Goal: Obtain resource: Download file/media

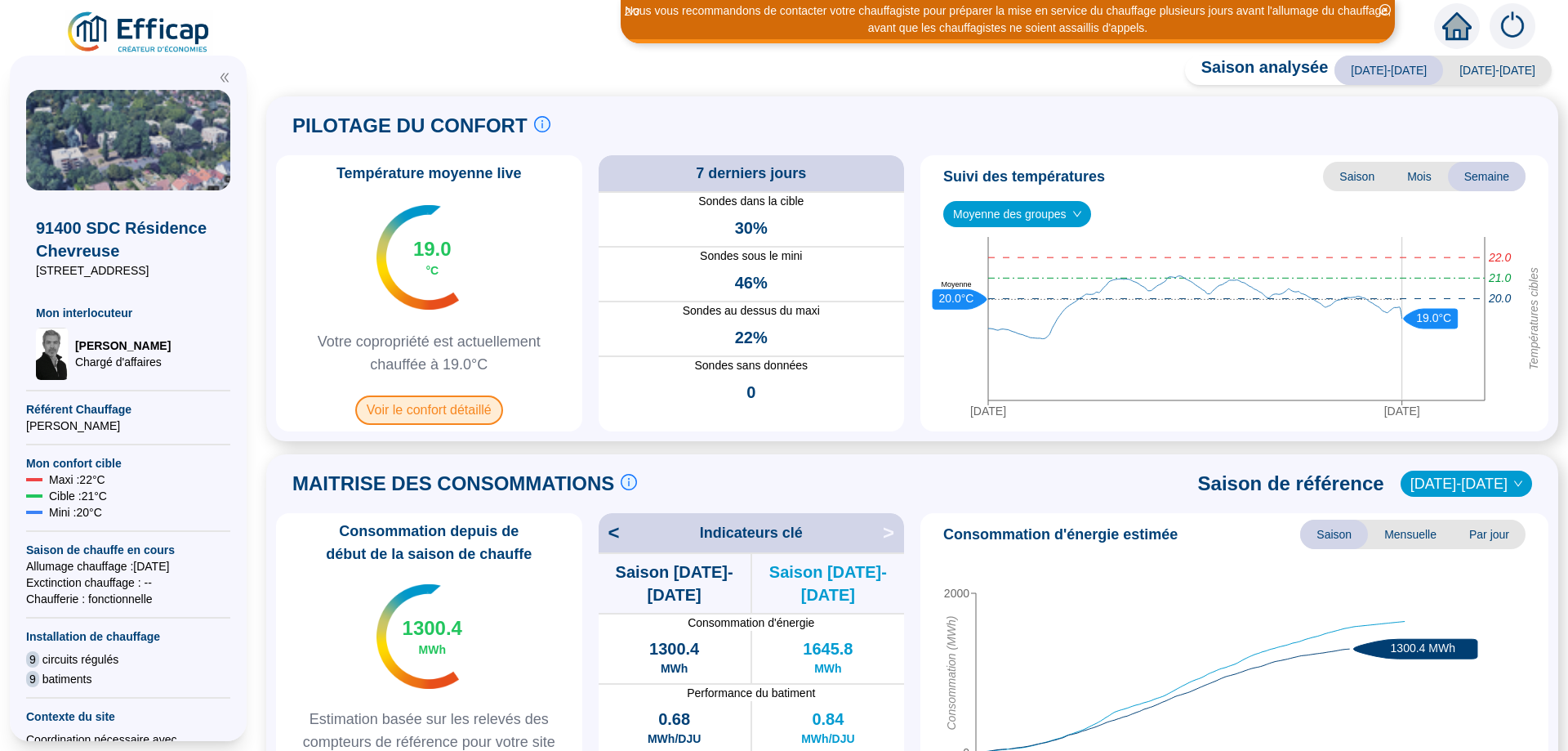
click at [438, 404] on span "Voir le confort détaillé" at bounding box center [429, 410] width 148 height 30
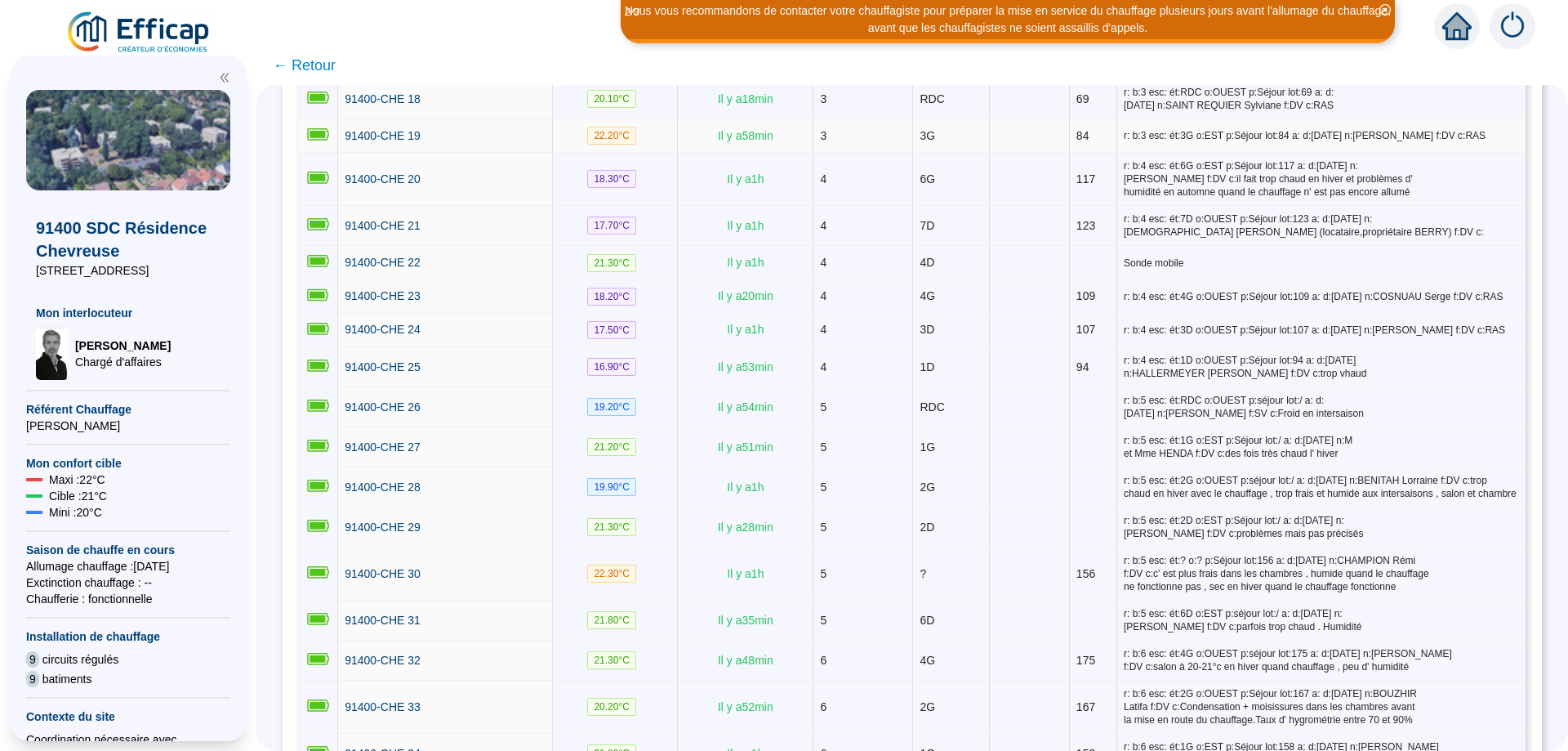
scroll to position [1030, 0]
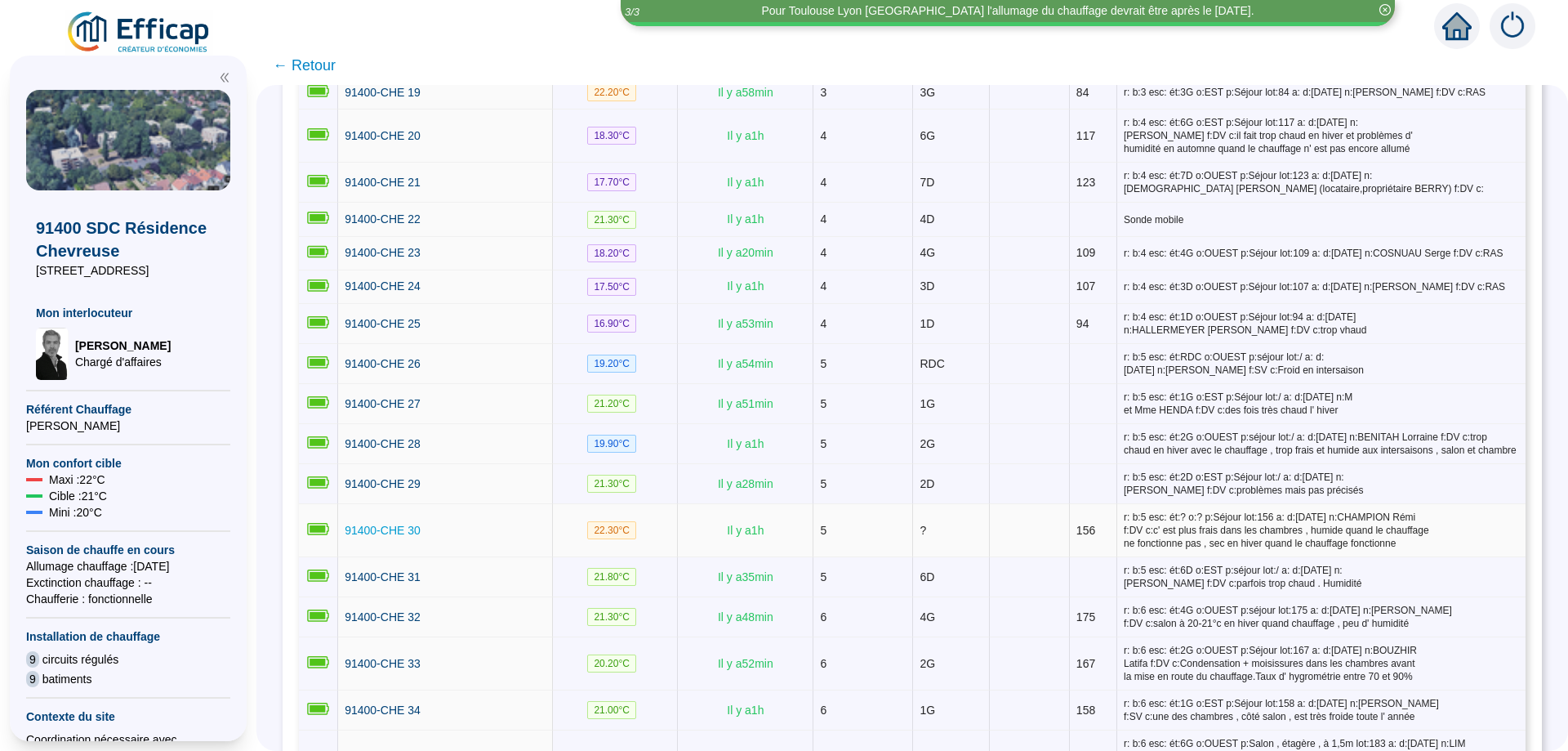
click at [403, 524] on span "91400-CHE 30" at bounding box center [382, 530] width 76 height 13
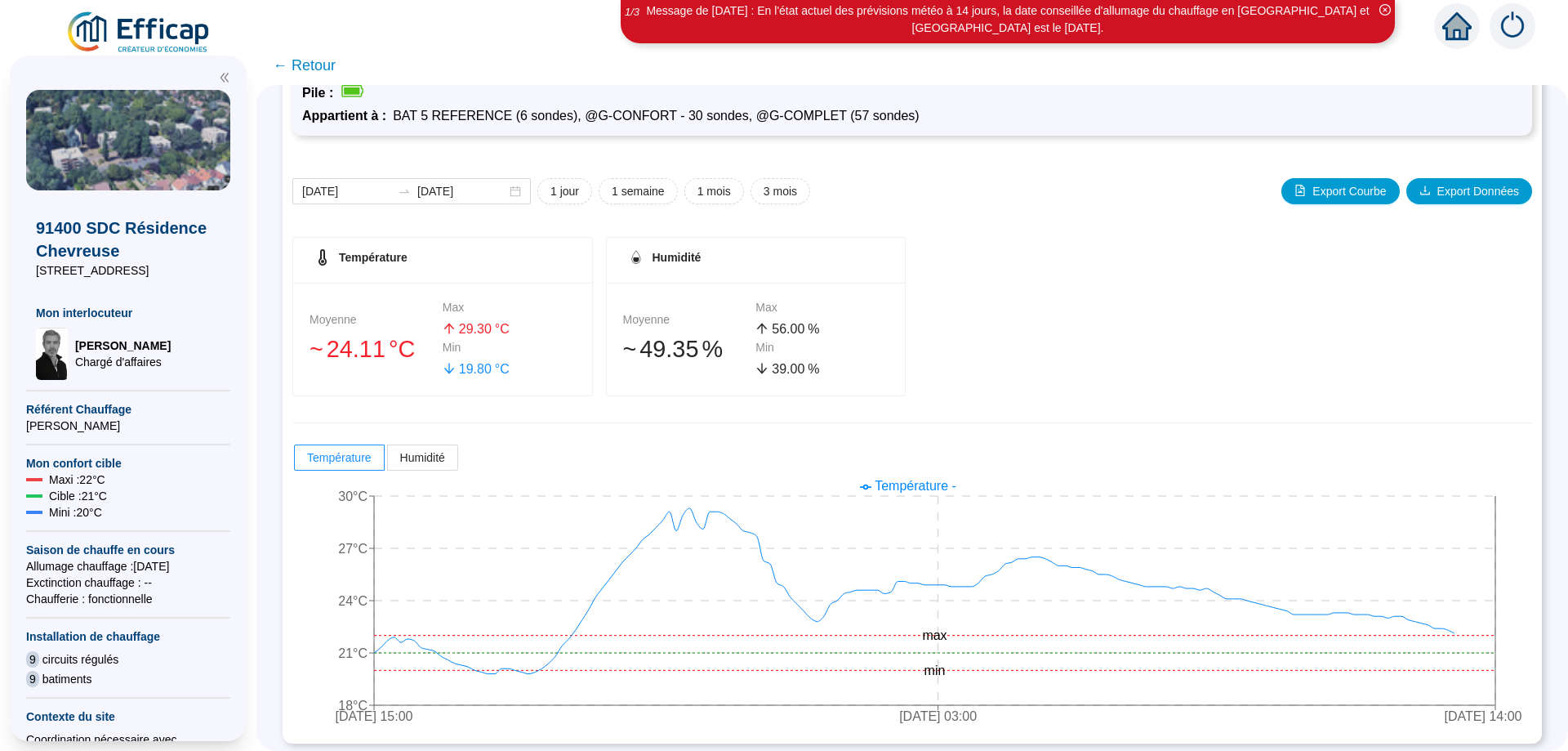
scroll to position [141, 0]
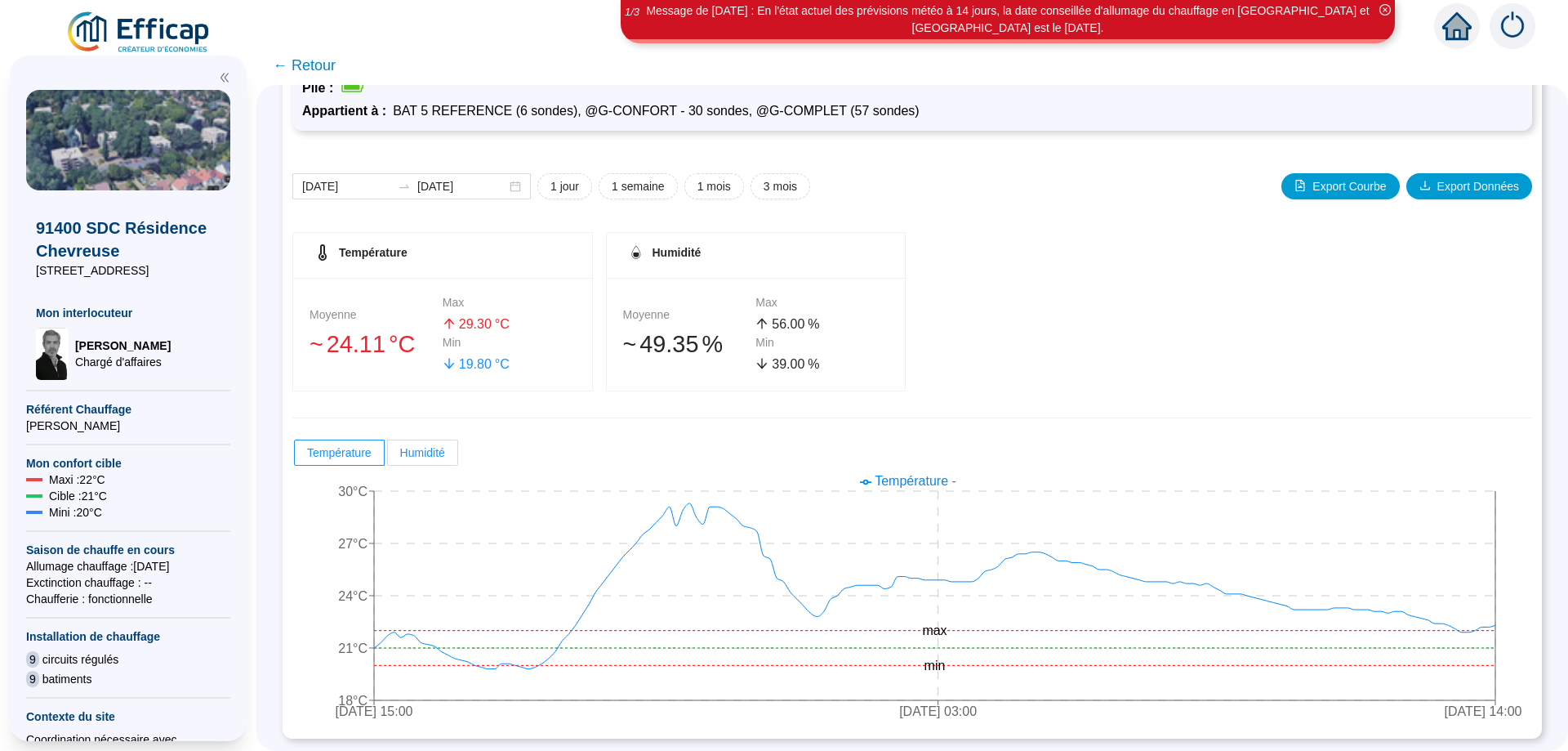
click at [435, 444] on label "Humidité" at bounding box center [423, 452] width 70 height 27
click at [388, 457] on input "Humidité" at bounding box center [388, 457] width 0 height 0
radio input "true"
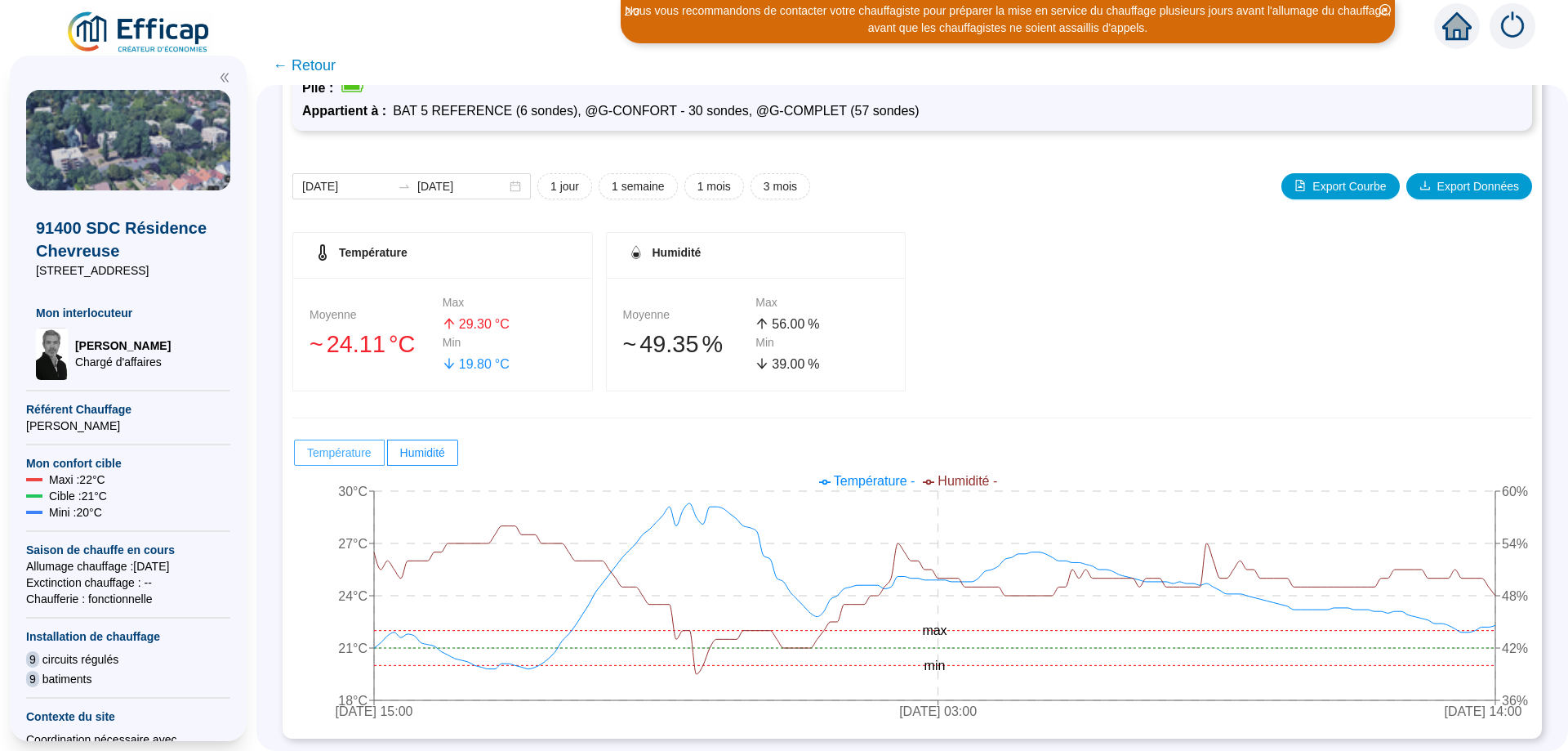
click at [352, 448] on span "Température" at bounding box center [340, 452] width 65 height 13
click at [294, 457] on input "Température" at bounding box center [294, 457] width 0 height 0
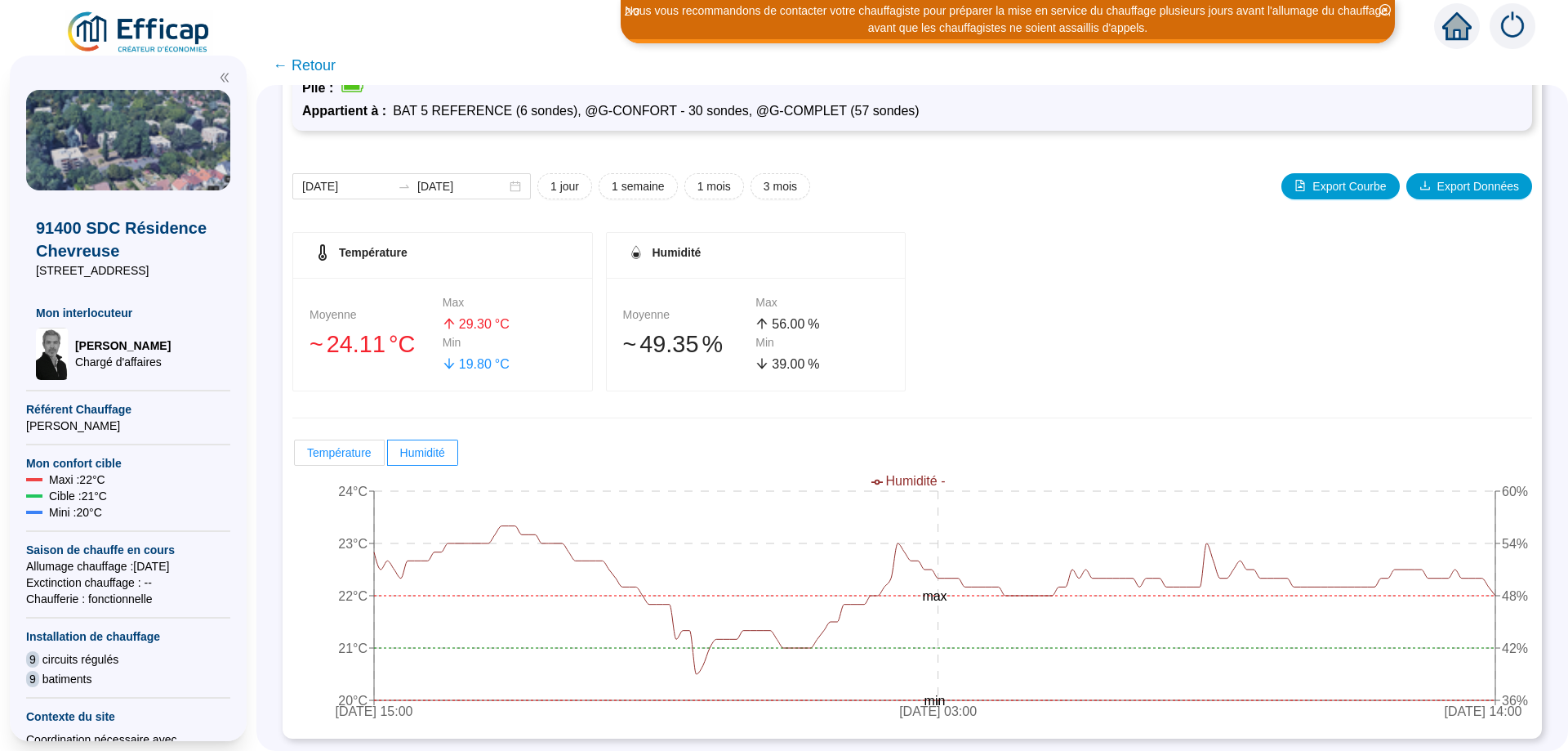
click at [341, 457] on span "Température" at bounding box center [340, 452] width 65 height 13
click at [294, 457] on input "Température" at bounding box center [294, 457] width 0 height 0
radio input "true"
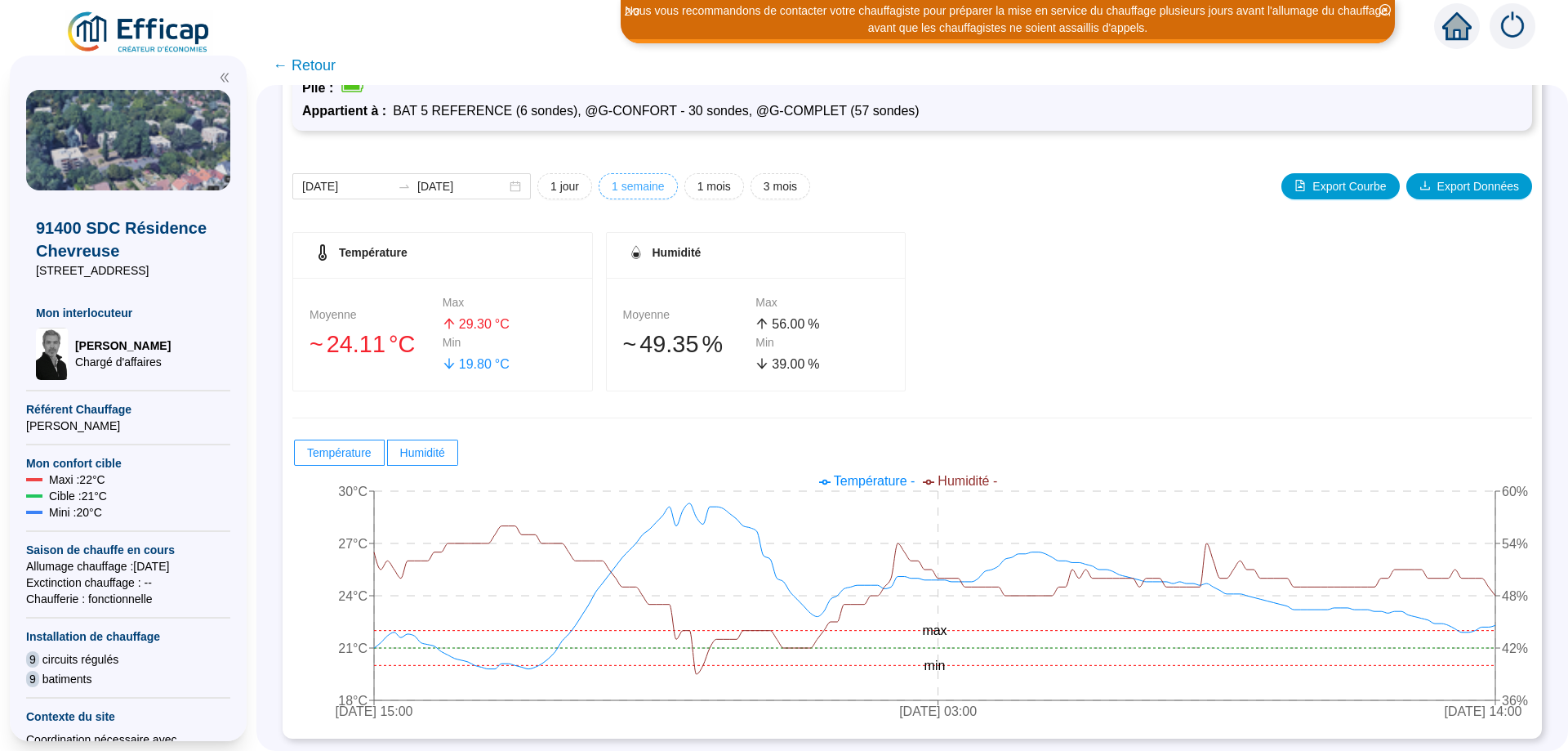
click at [643, 182] on span "1 semaine" at bounding box center [638, 186] width 53 height 17
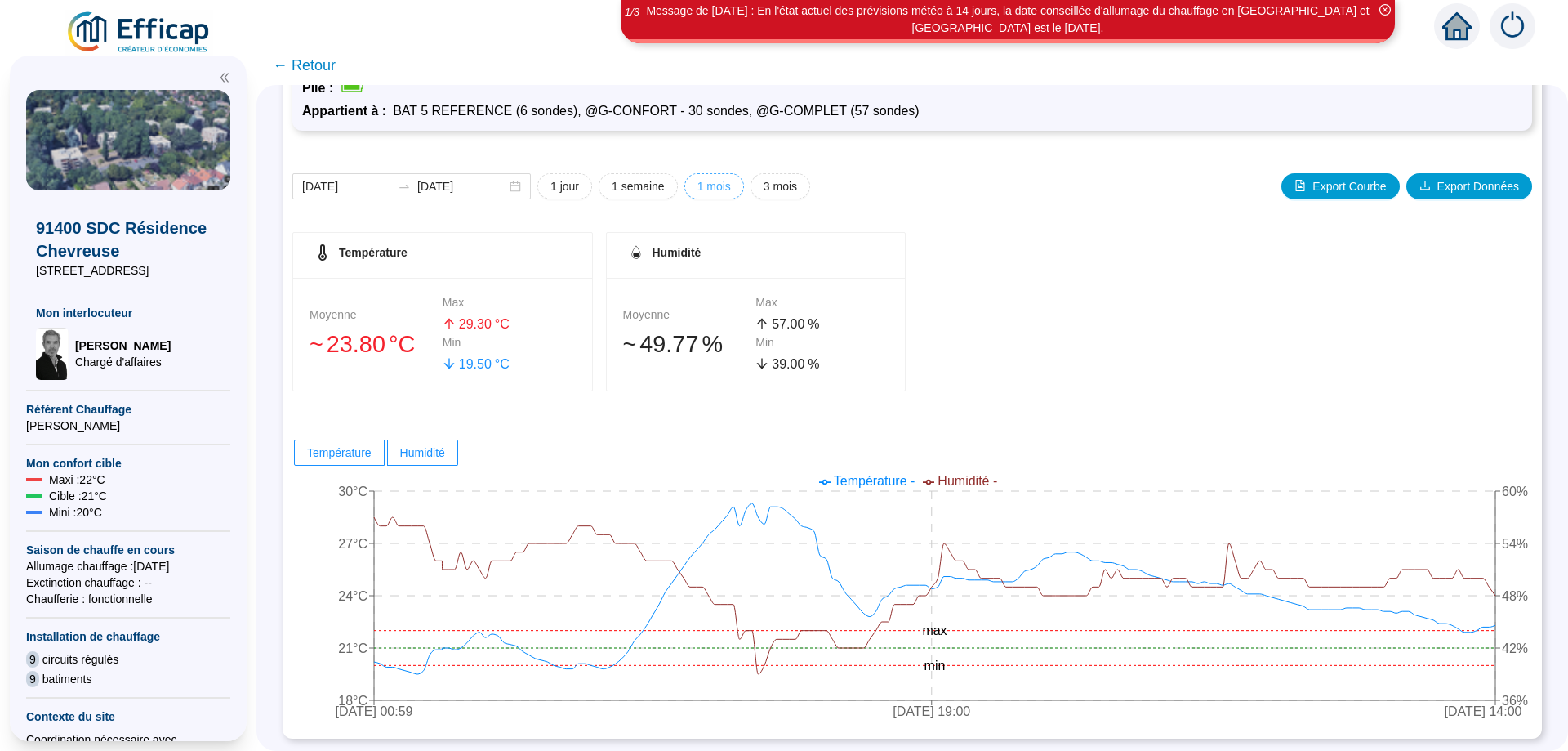
click at [710, 195] on button "1 mois" at bounding box center [714, 186] width 60 height 27
type input "[DATE]"
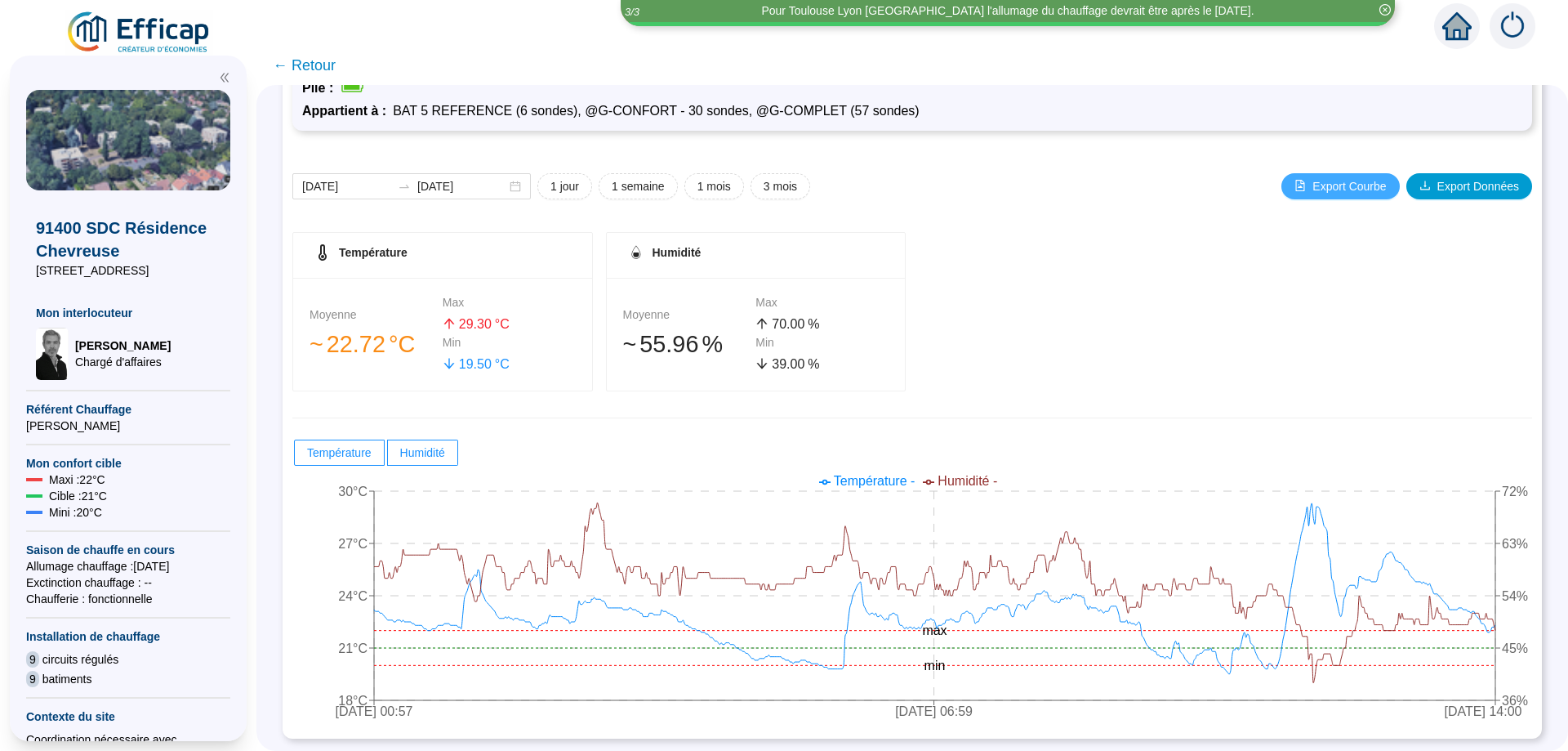
click at [1339, 190] on span "Export Courbe" at bounding box center [1349, 186] width 74 height 17
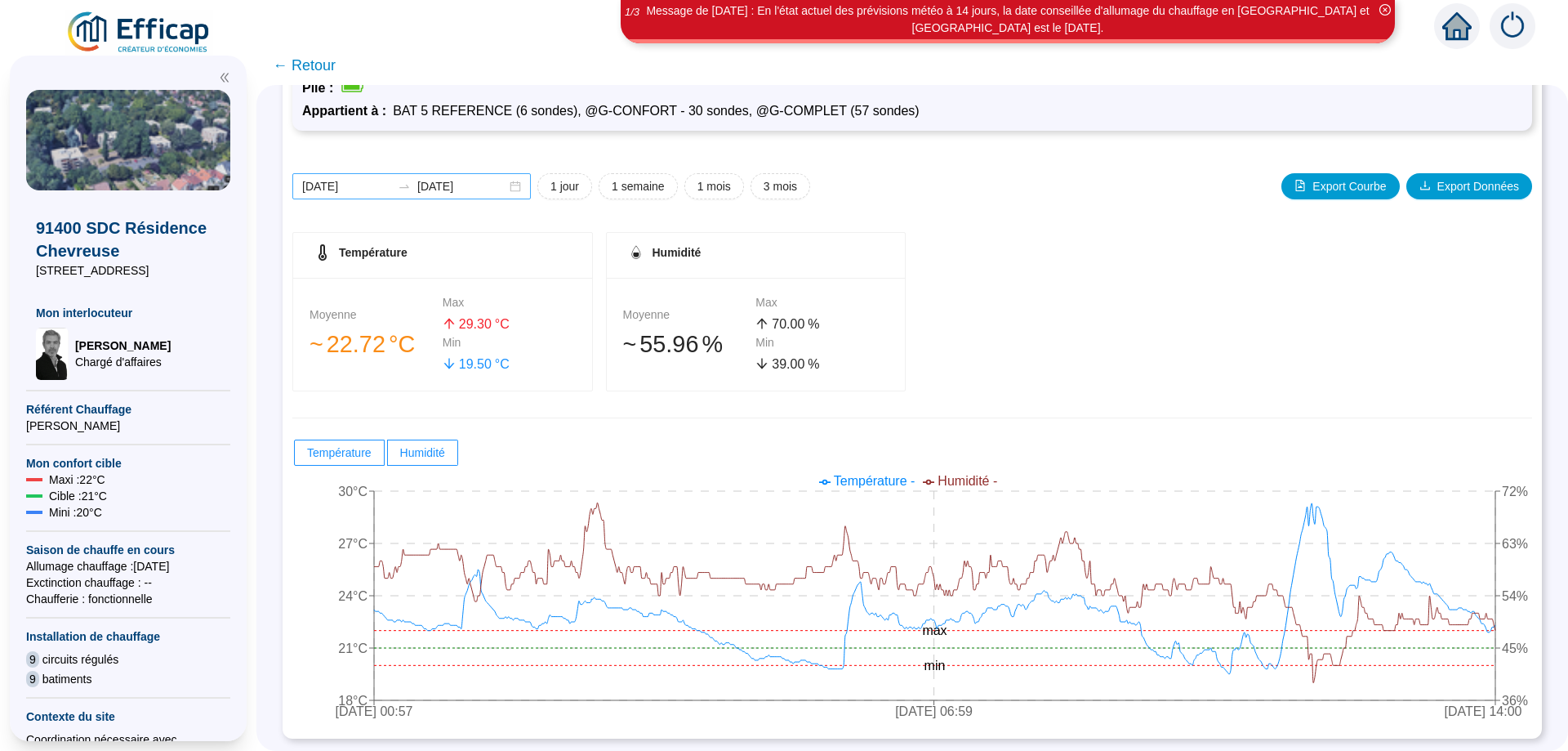
scroll to position [0, 0]
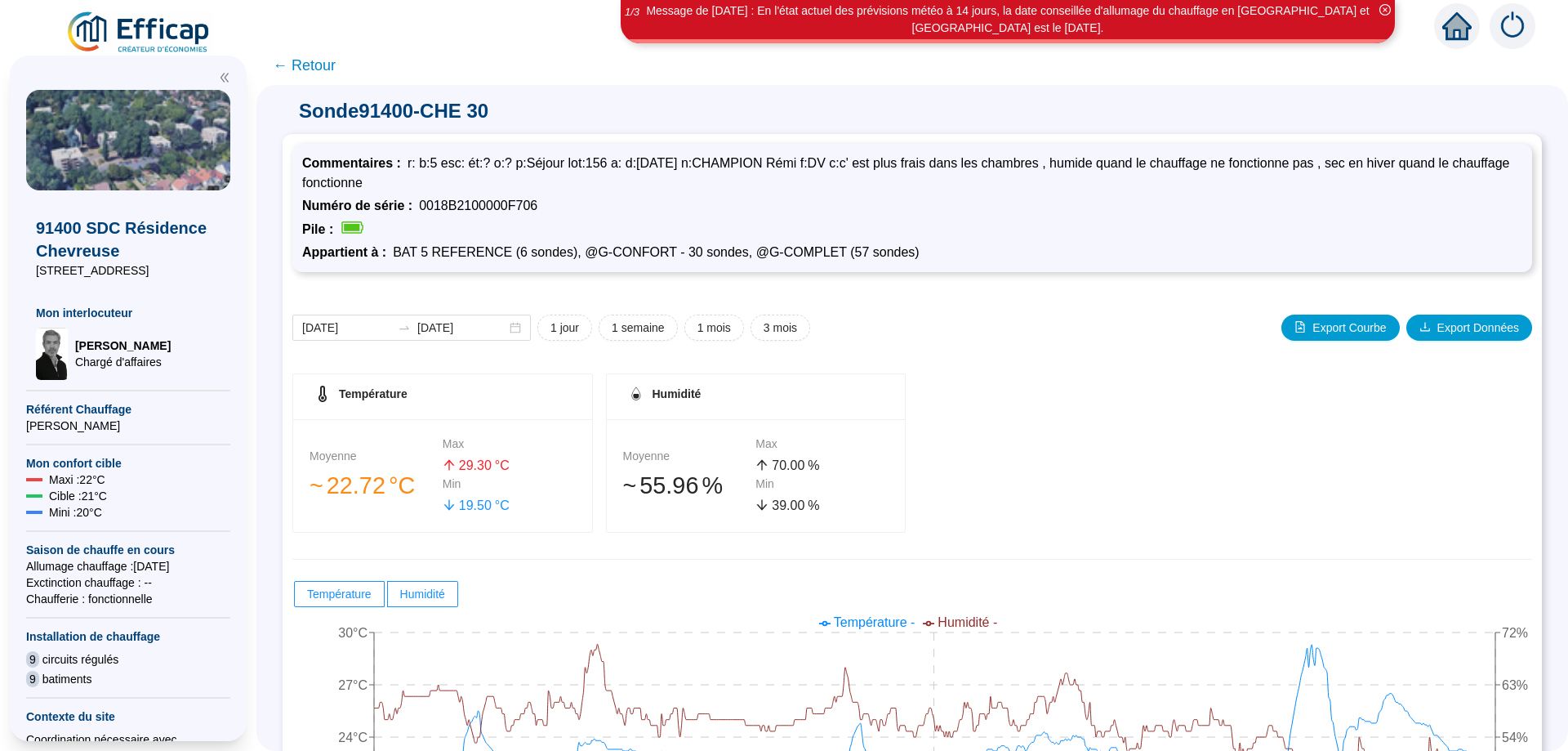
click at [321, 66] on span "← Retour" at bounding box center [304, 65] width 63 height 23
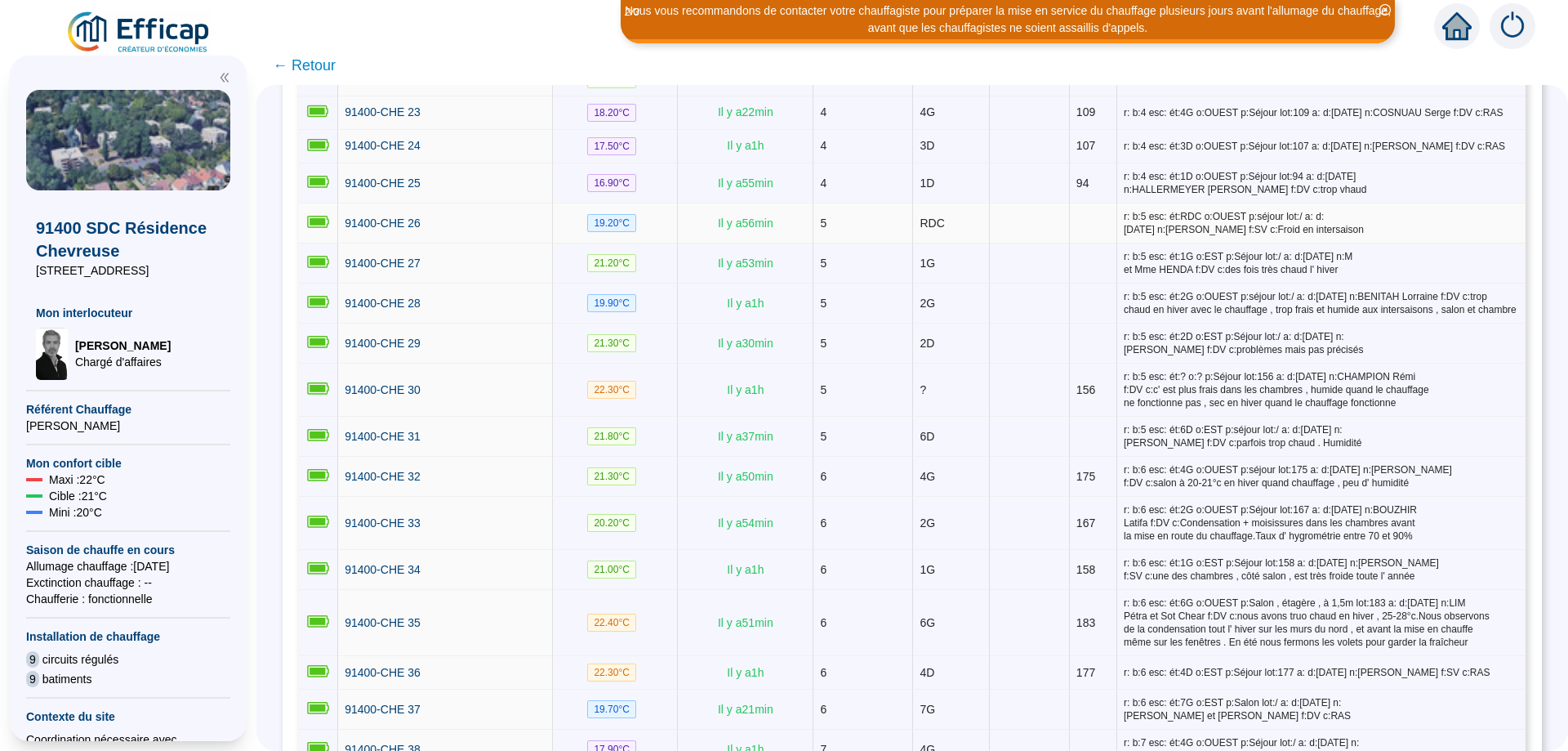
scroll to position [1171, 0]
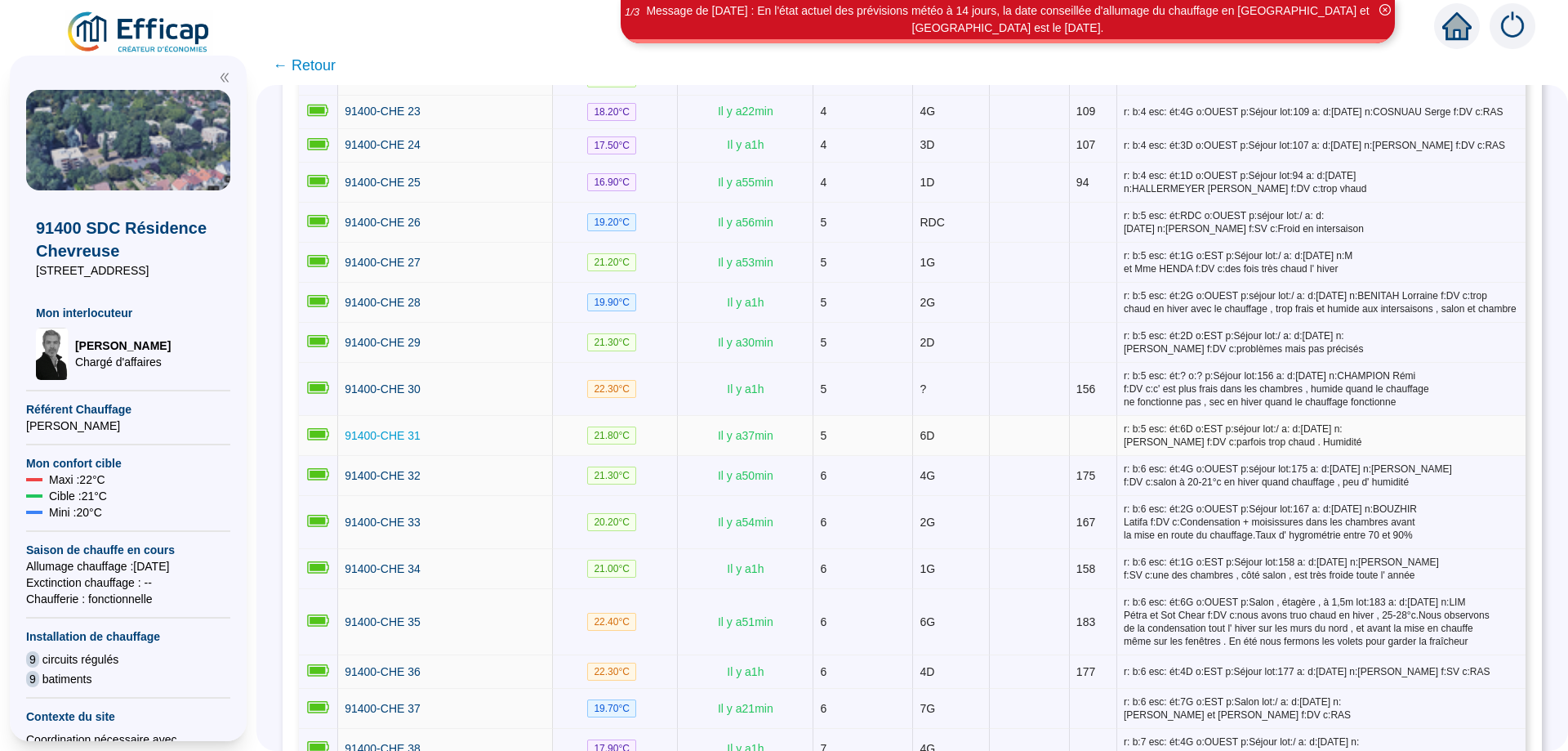
click at [379, 429] on span "91400-CHE 31" at bounding box center [382, 435] width 76 height 13
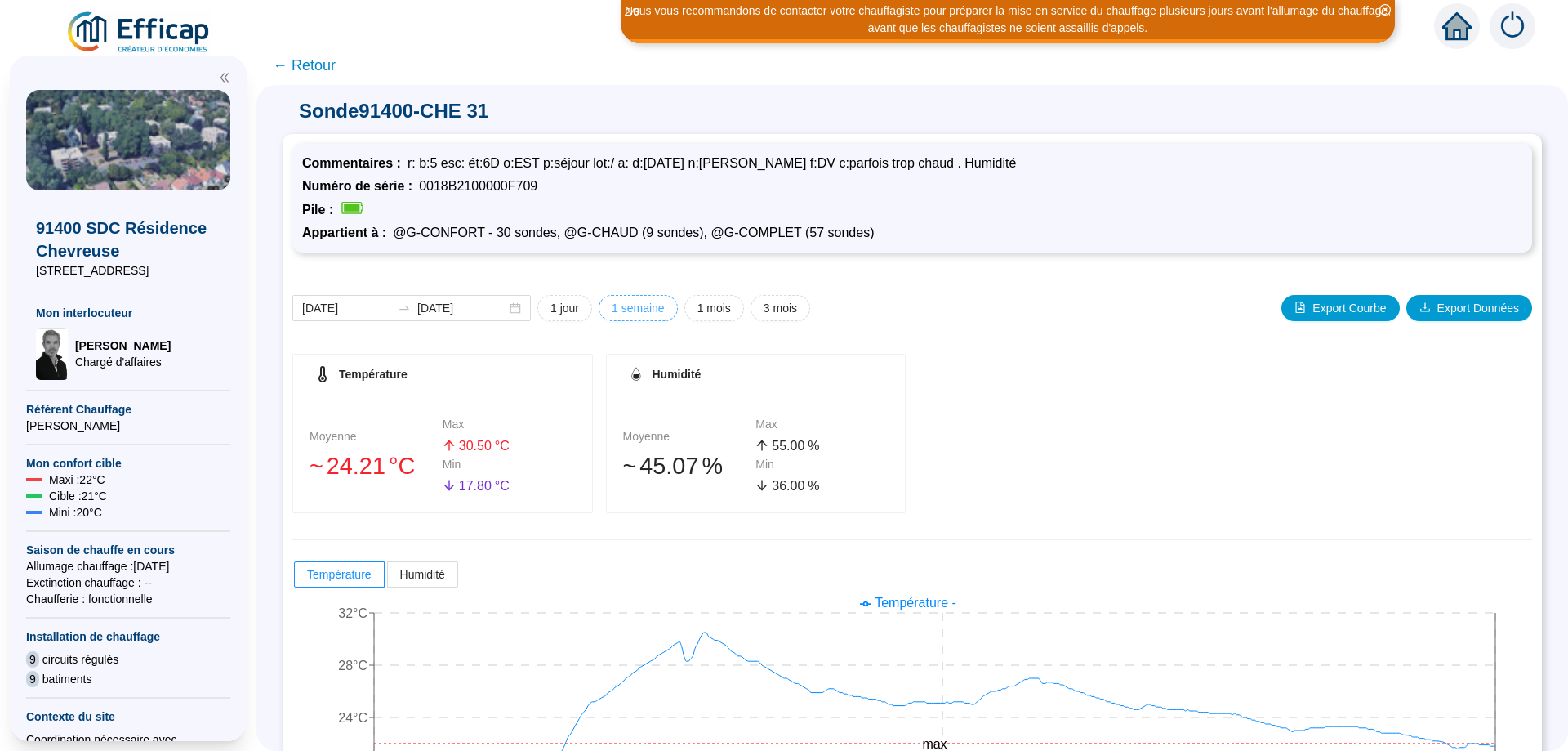
click at [647, 309] on span "1 semaine" at bounding box center [638, 307] width 53 height 17
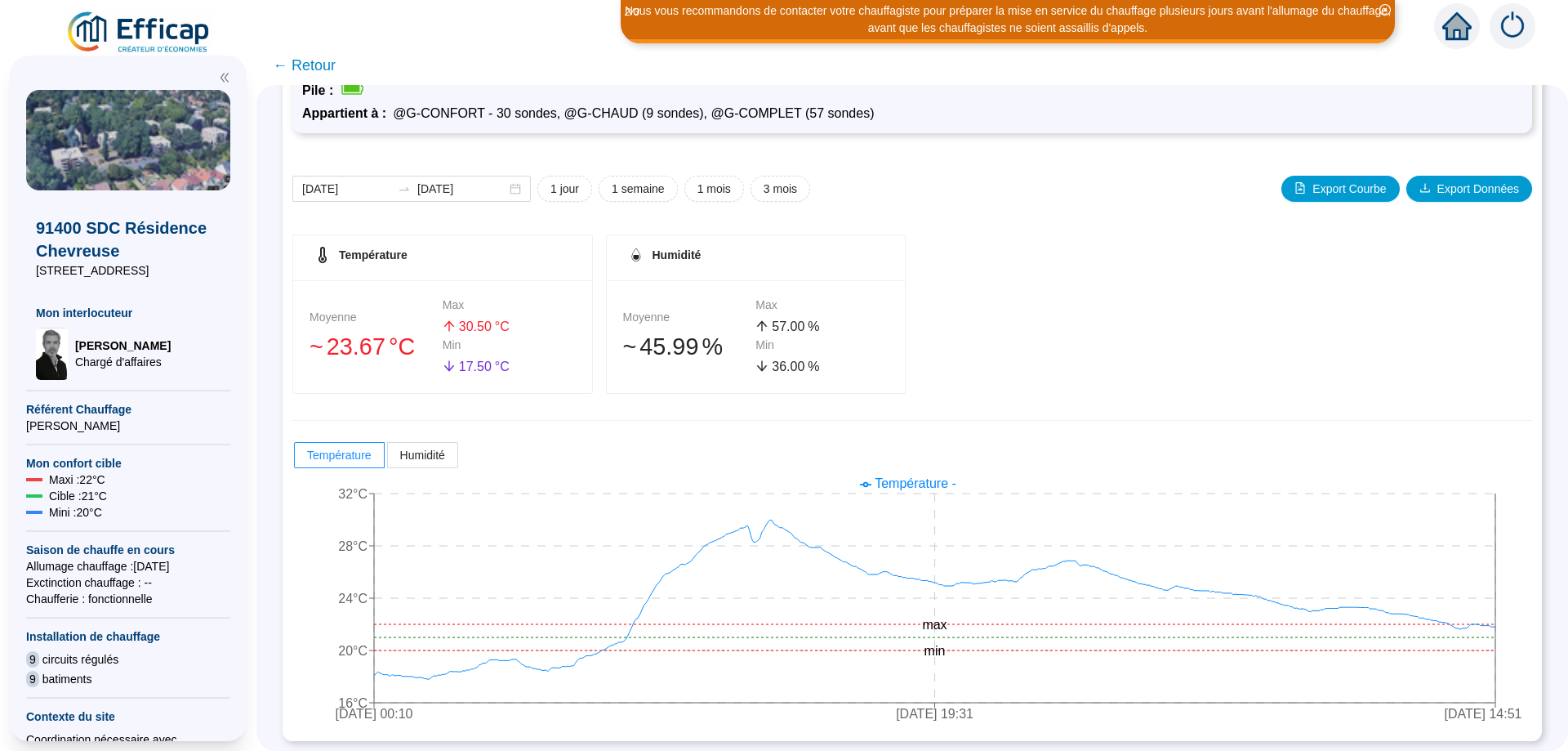
scroll to position [122, 0]
click at [440, 452] on span "Humidité" at bounding box center [423, 452] width 45 height 13
click at [388, 457] on input "Humidité" at bounding box center [388, 457] width 0 height 0
radio input "true"
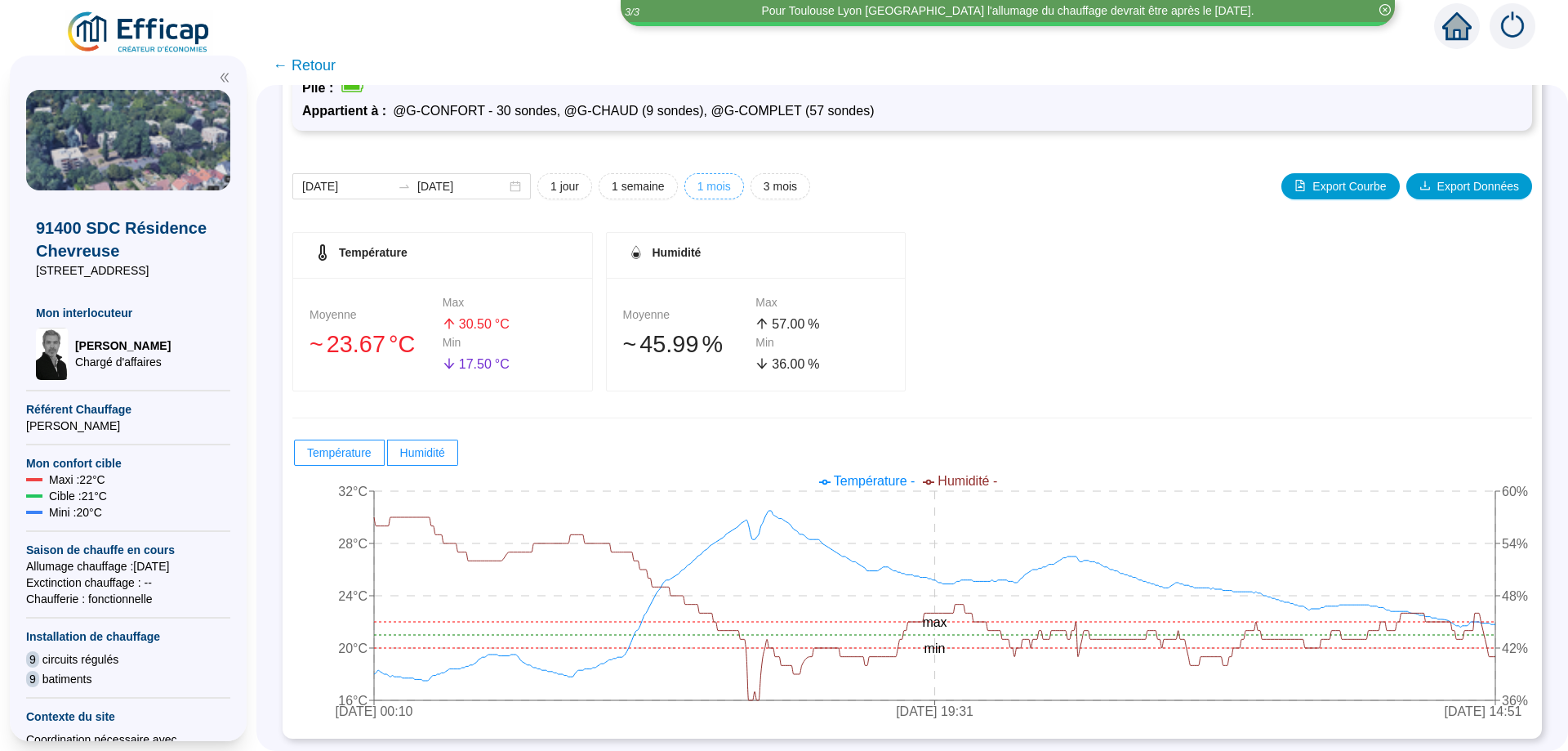
click at [725, 188] on span "1 mois" at bounding box center [714, 186] width 33 height 17
type input "[DATE]"
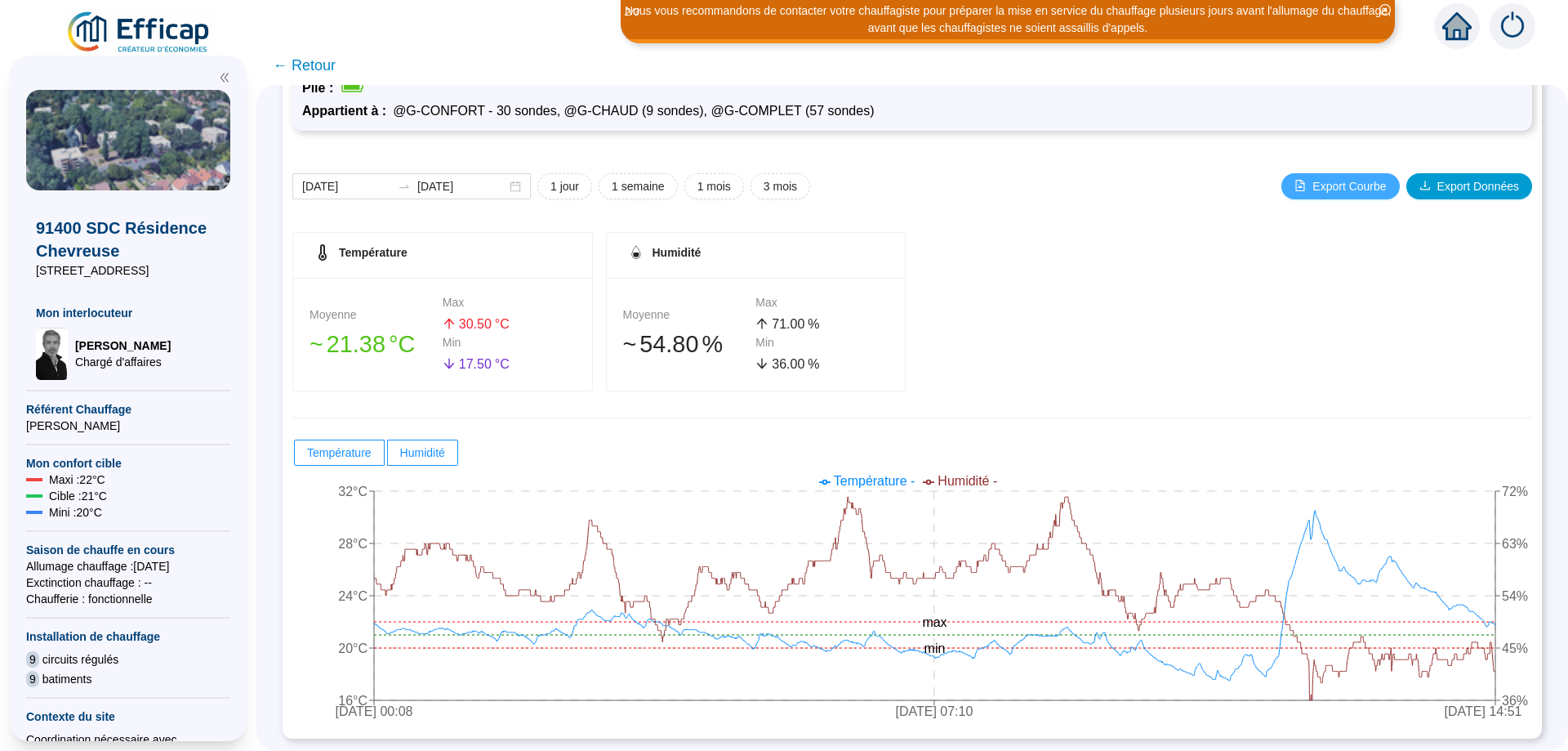
click at [1328, 187] on span "Export Courbe" at bounding box center [1349, 186] width 74 height 17
click at [307, 69] on span "← Retour" at bounding box center [304, 65] width 63 height 23
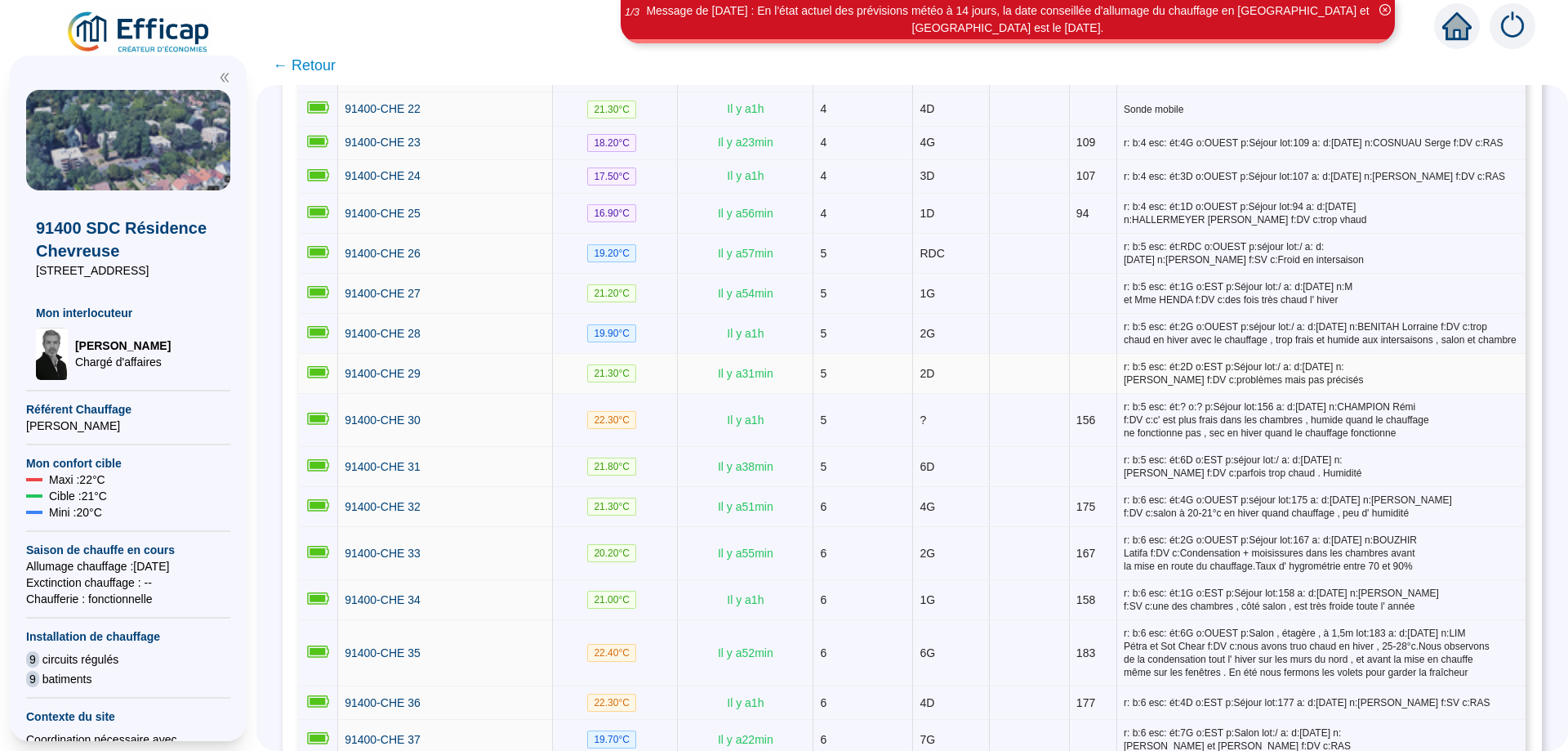
scroll to position [1151, 0]
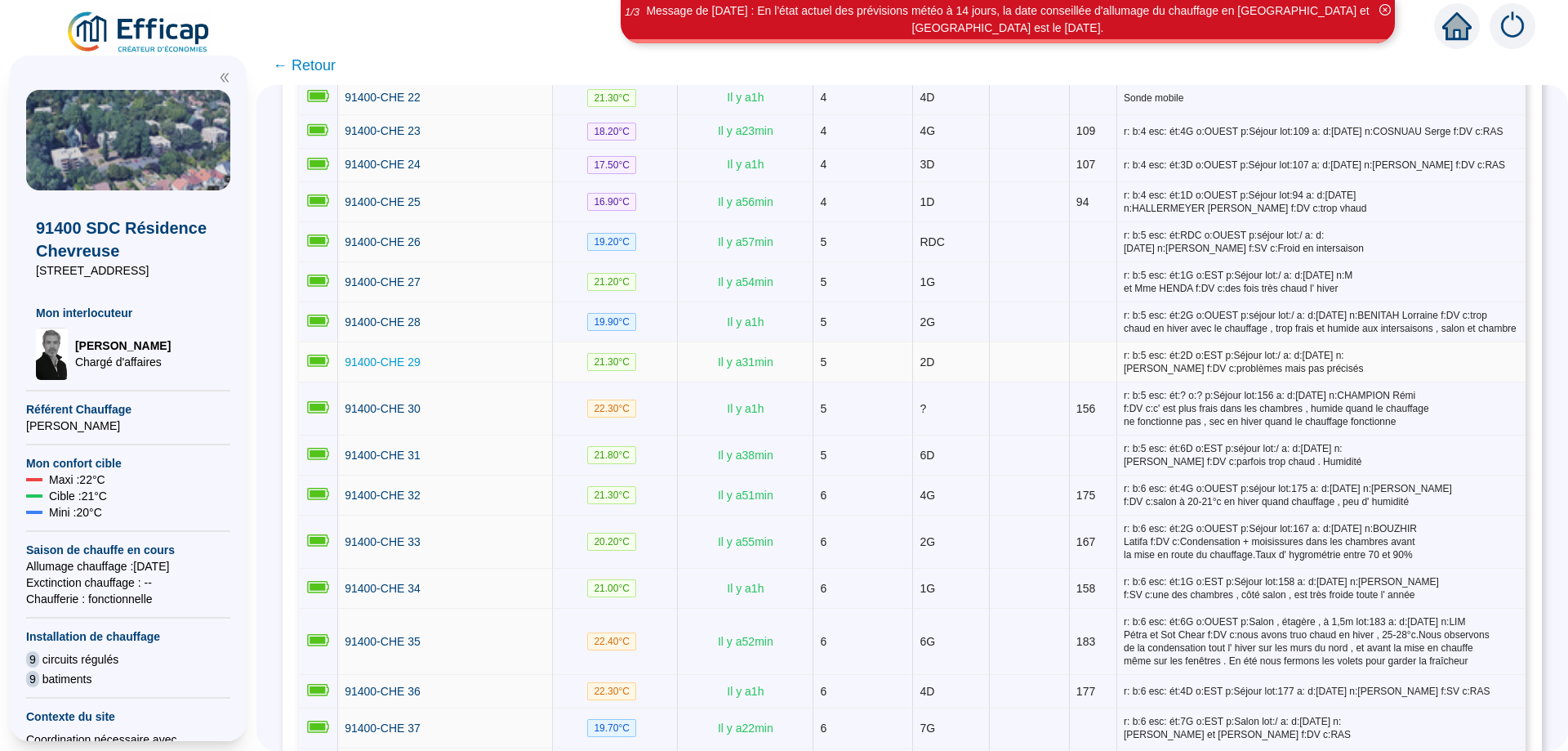
click at [357, 357] on span "91400-CHE 29" at bounding box center [382, 362] width 76 height 13
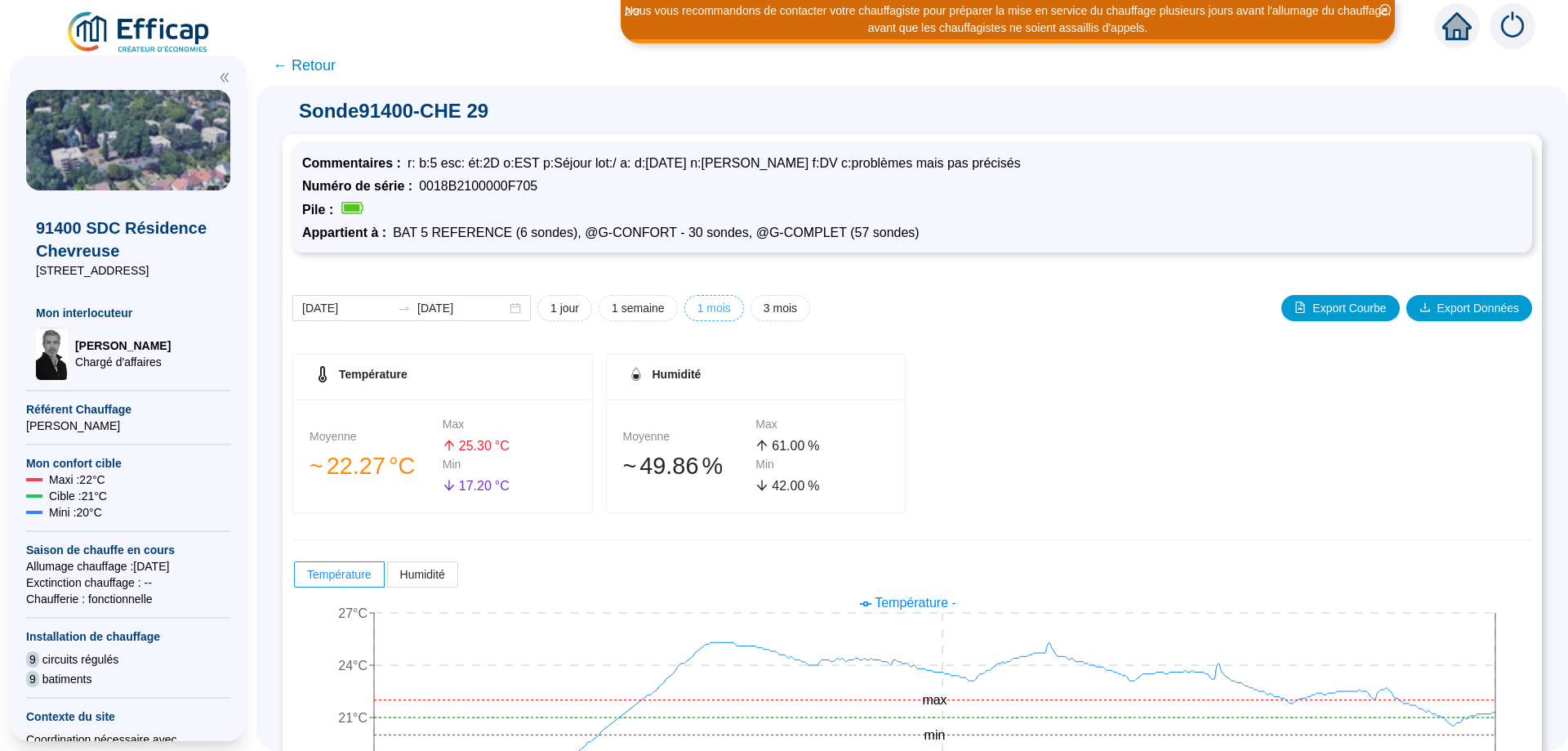
click at [721, 304] on span "1 mois" at bounding box center [714, 307] width 33 height 17
type input "[DATE]"
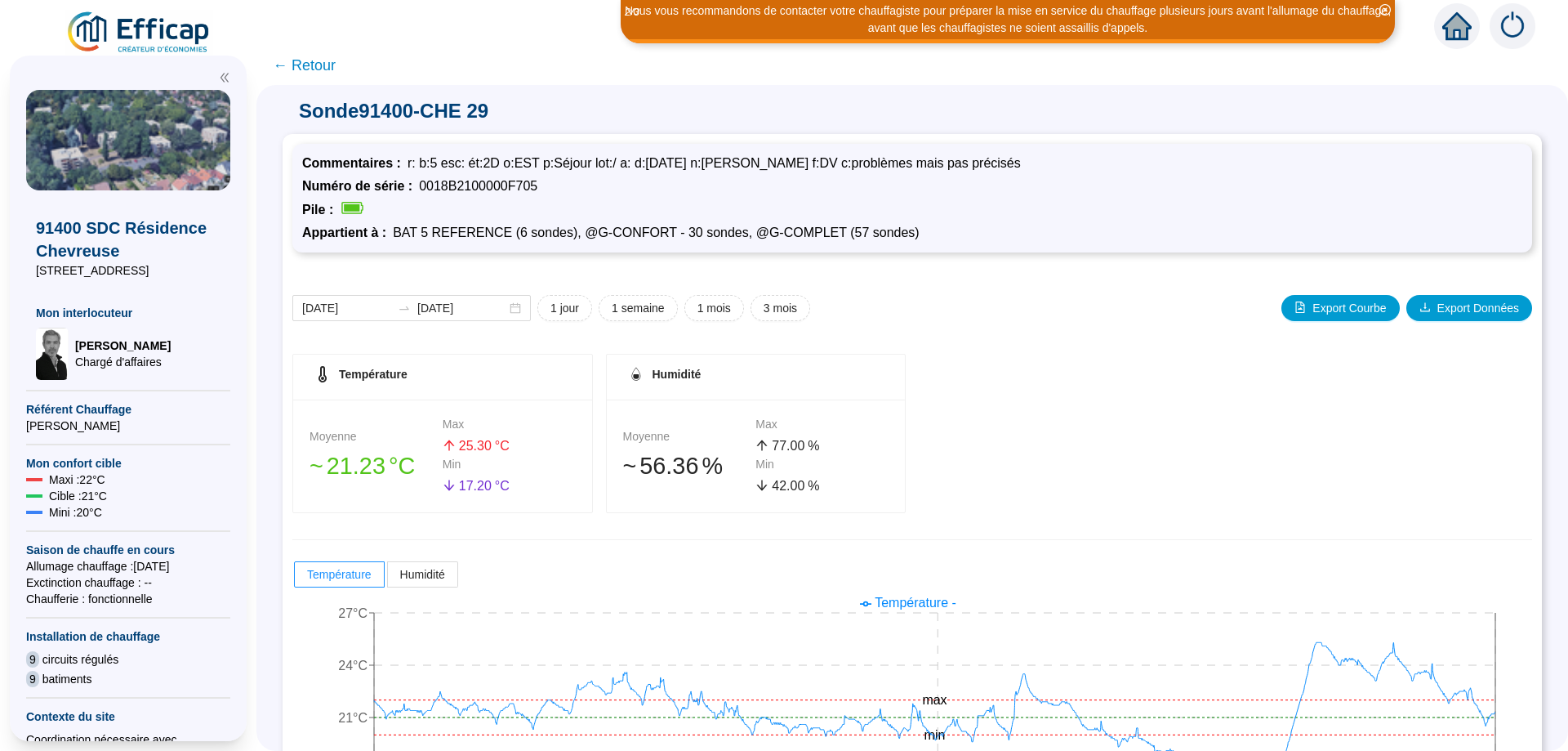
scroll to position [122, 0]
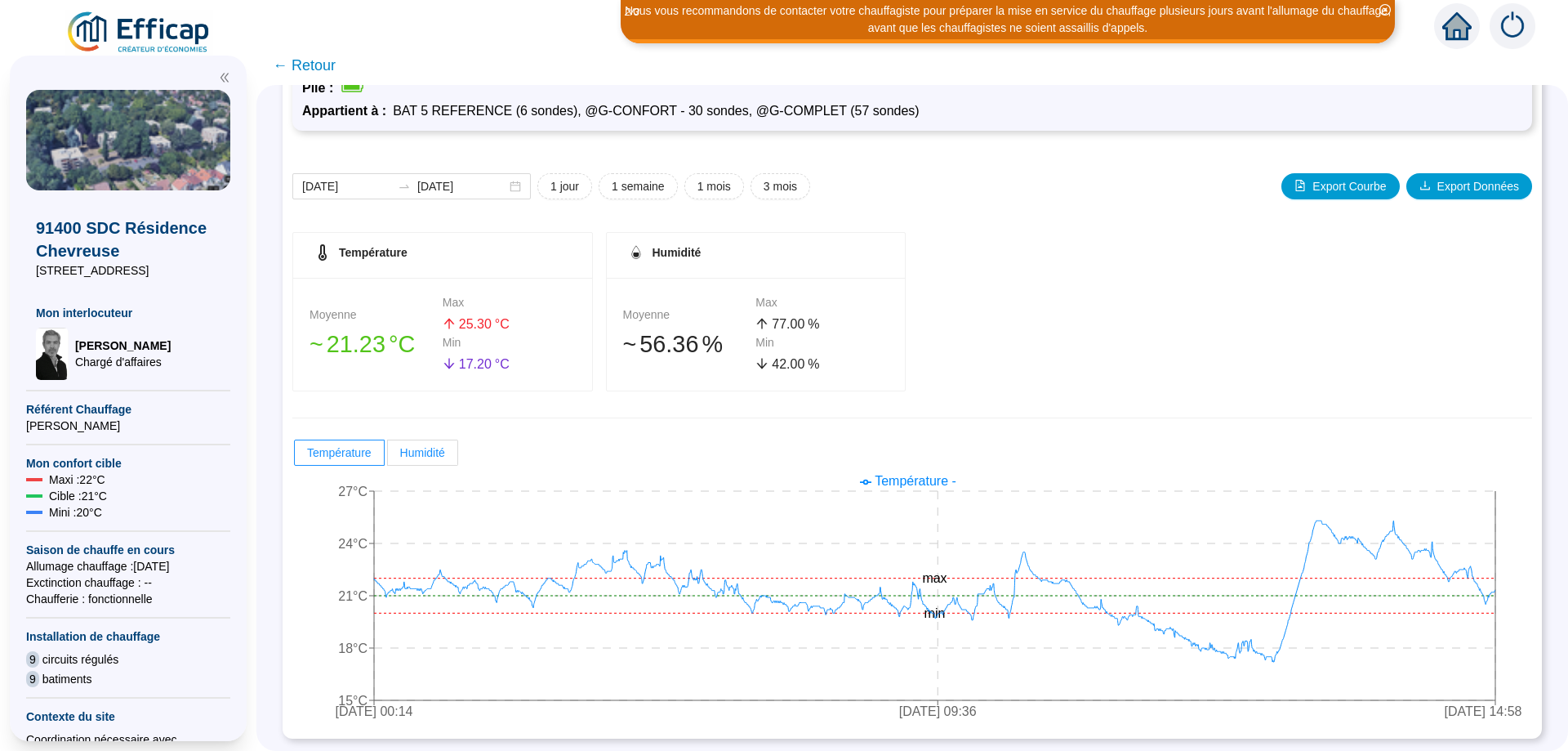
click at [424, 453] on span "Humidité" at bounding box center [423, 452] width 45 height 13
click at [388, 457] on input "Humidité" at bounding box center [388, 457] width 0 height 0
radio input "true"
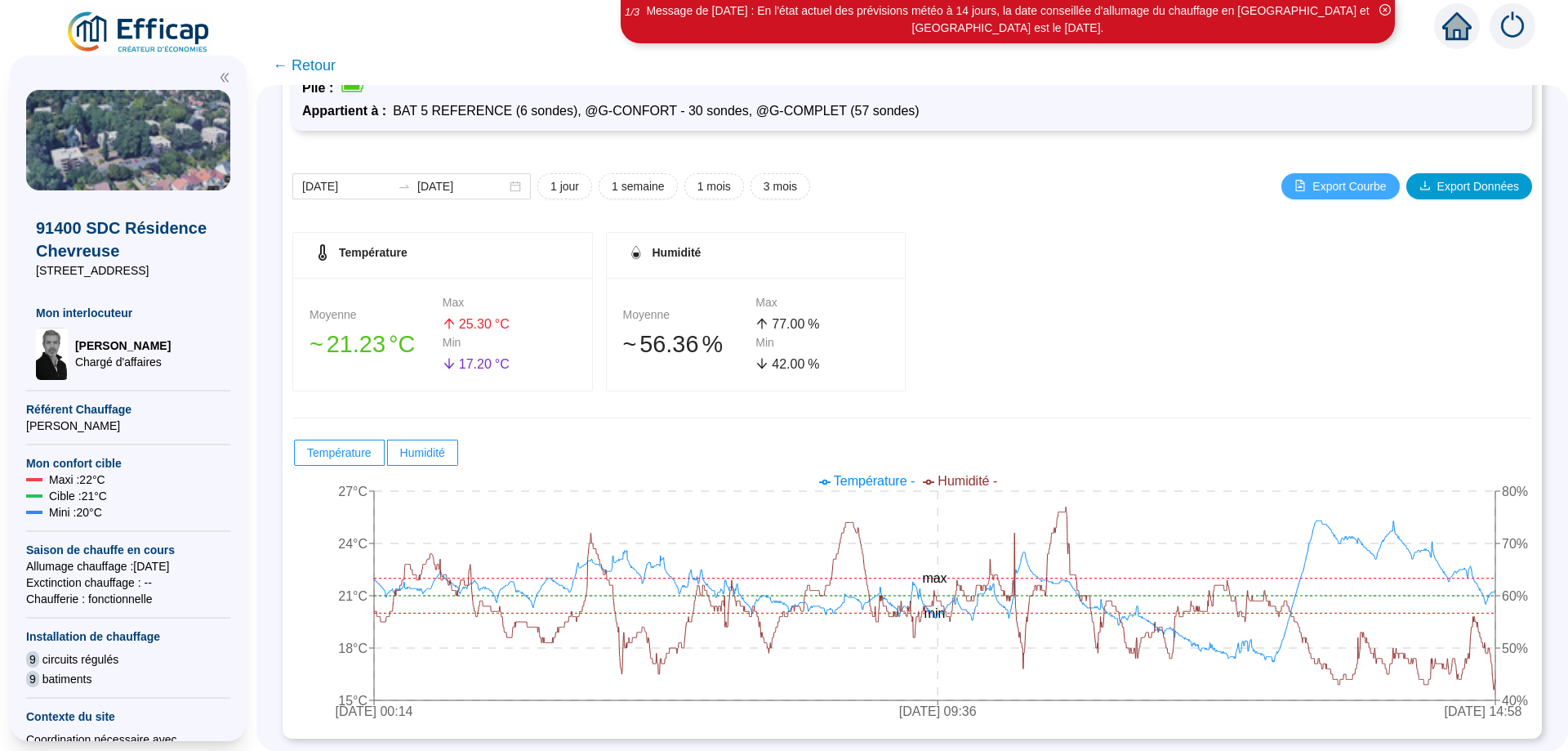
click at [1339, 183] on span "Export Courbe" at bounding box center [1349, 186] width 74 height 17
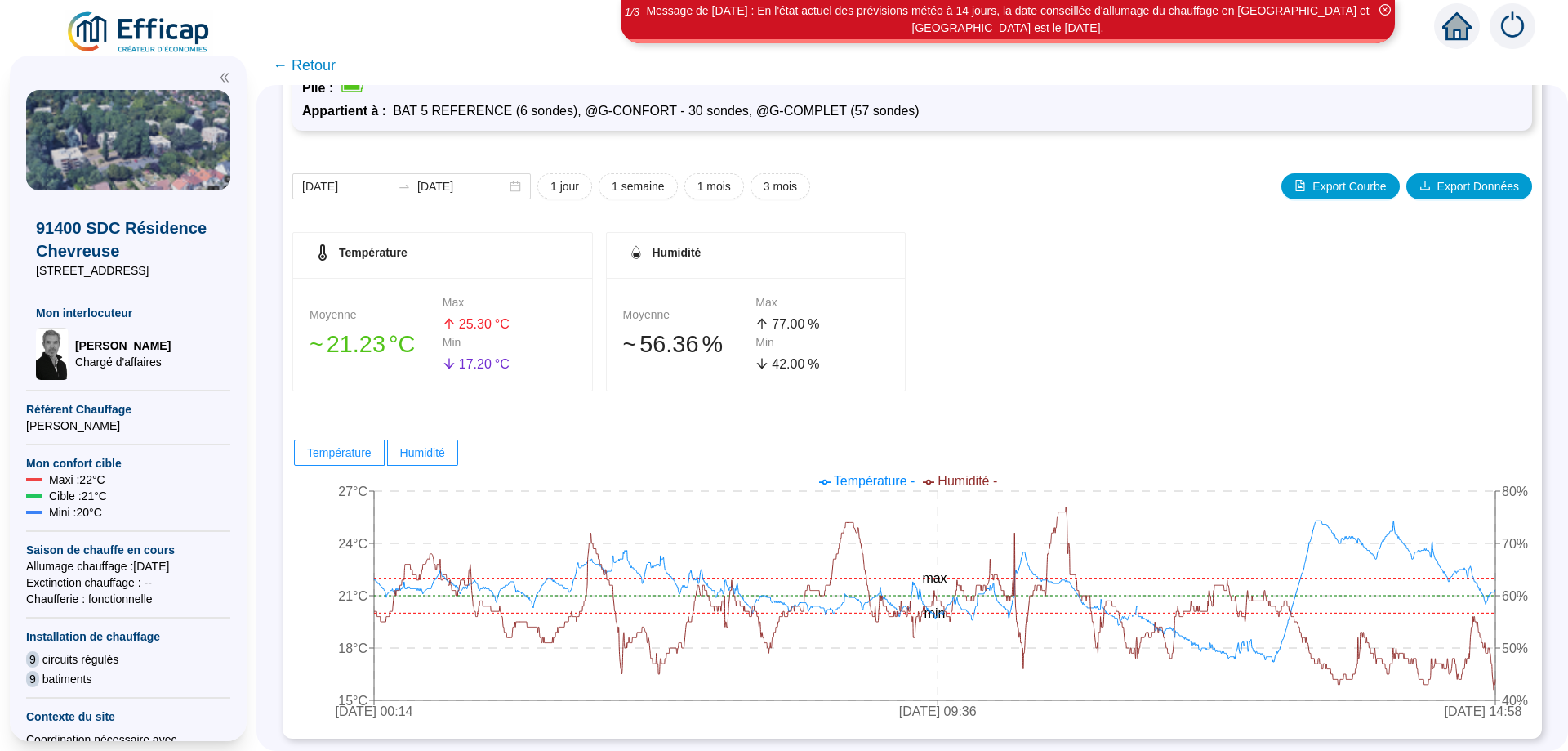
click at [311, 65] on span "← Retour" at bounding box center [304, 65] width 63 height 23
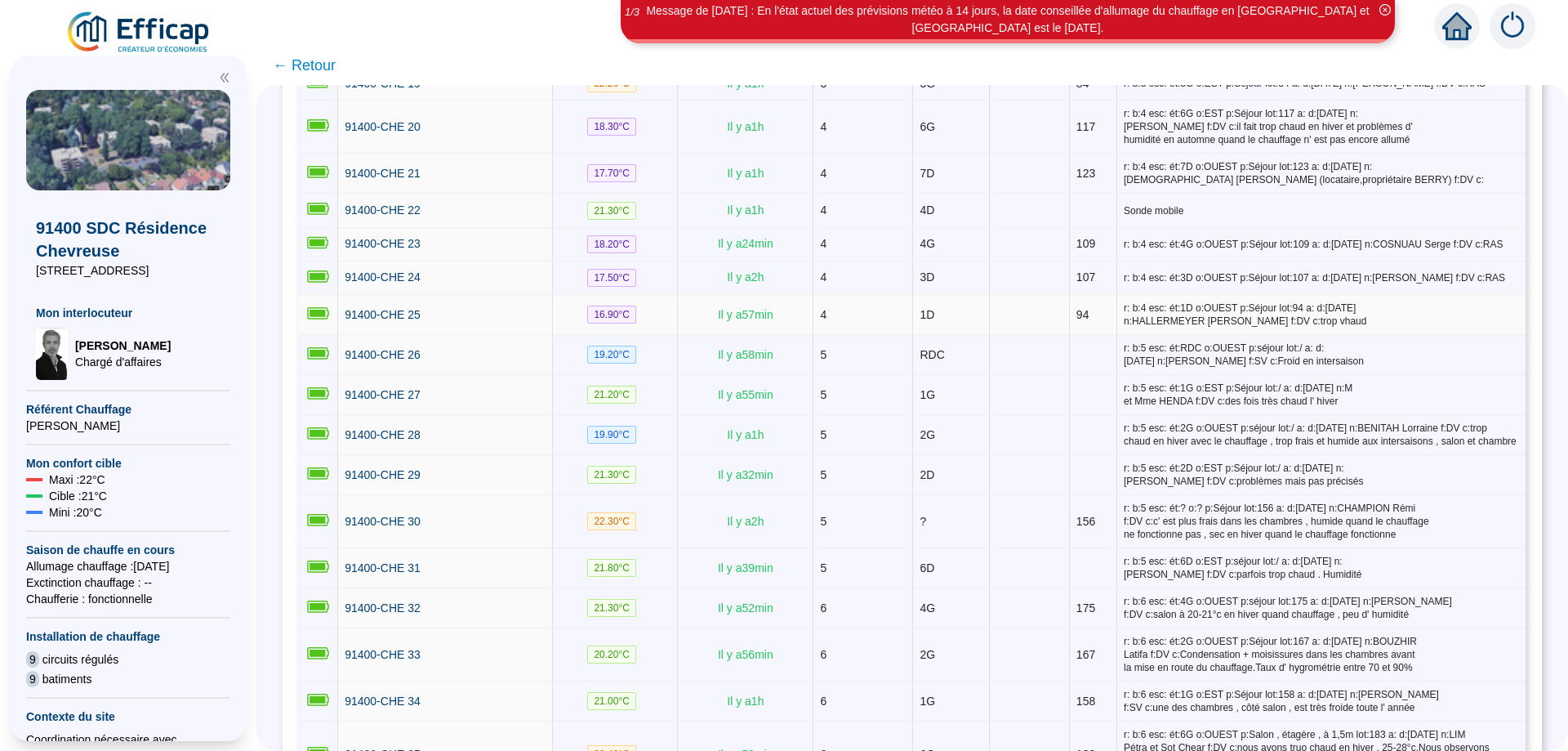
scroll to position [1049, 0]
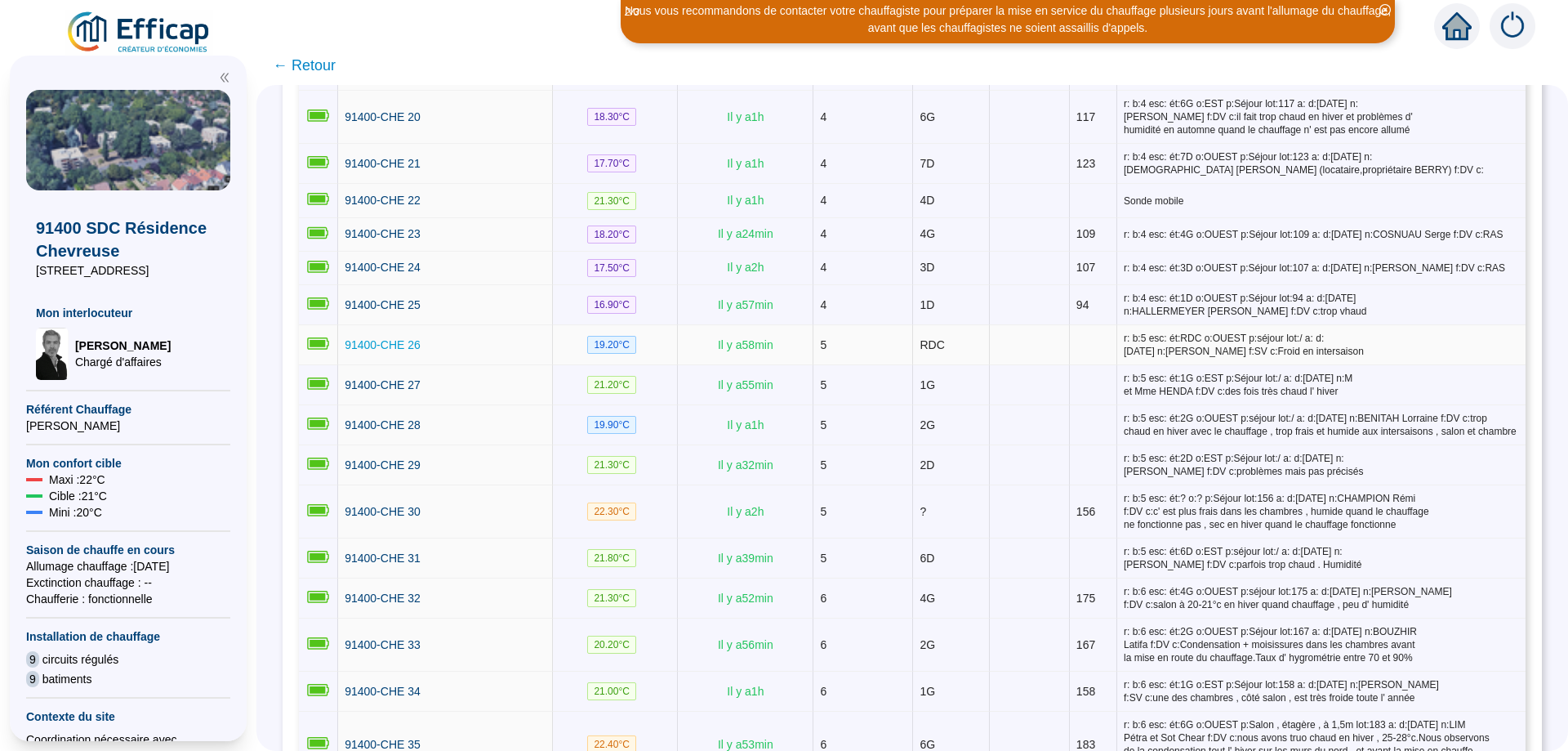
click at [359, 339] on span "91400-CHE 26" at bounding box center [382, 344] width 76 height 13
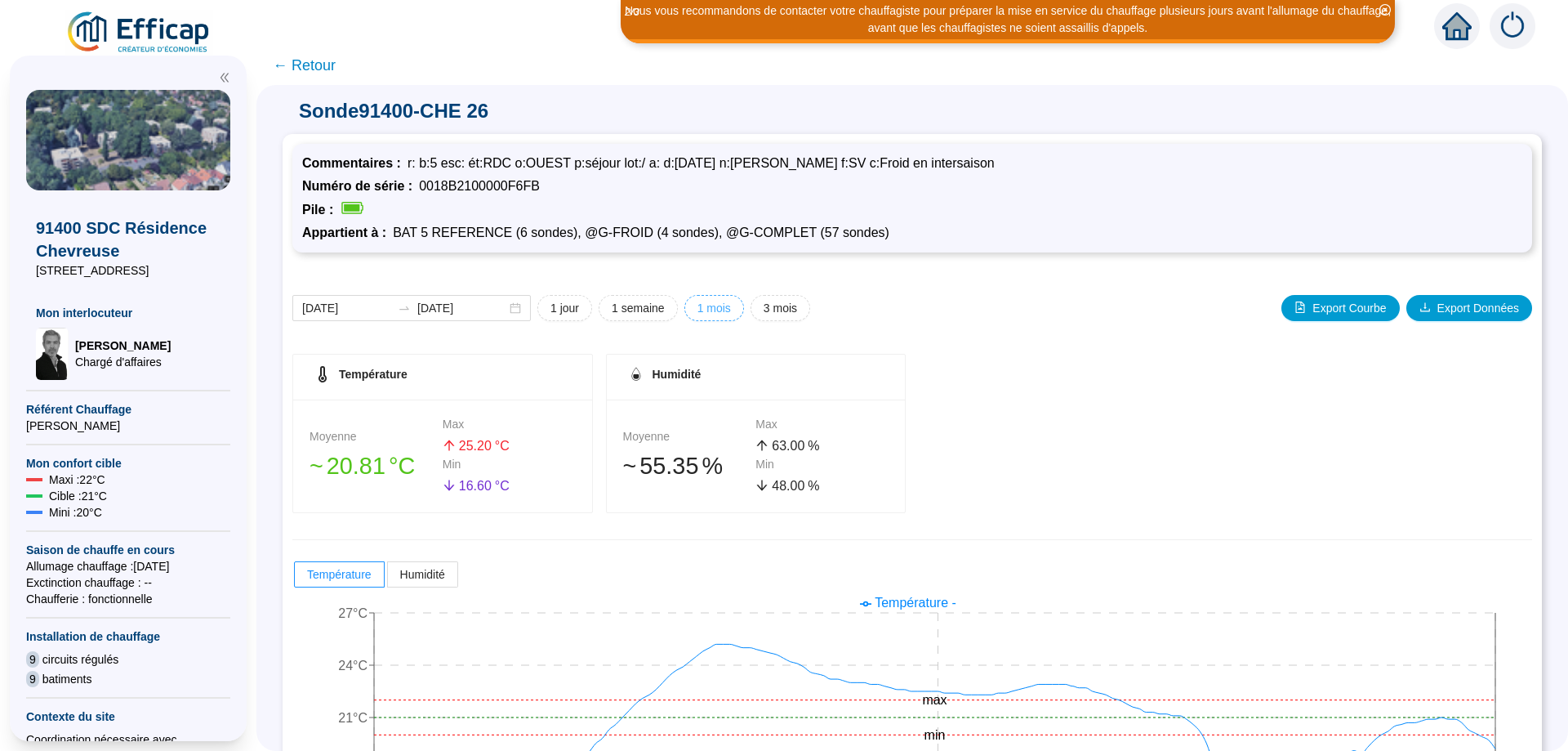
click at [715, 307] on span "1 mois" at bounding box center [714, 307] width 33 height 17
type input "[DATE]"
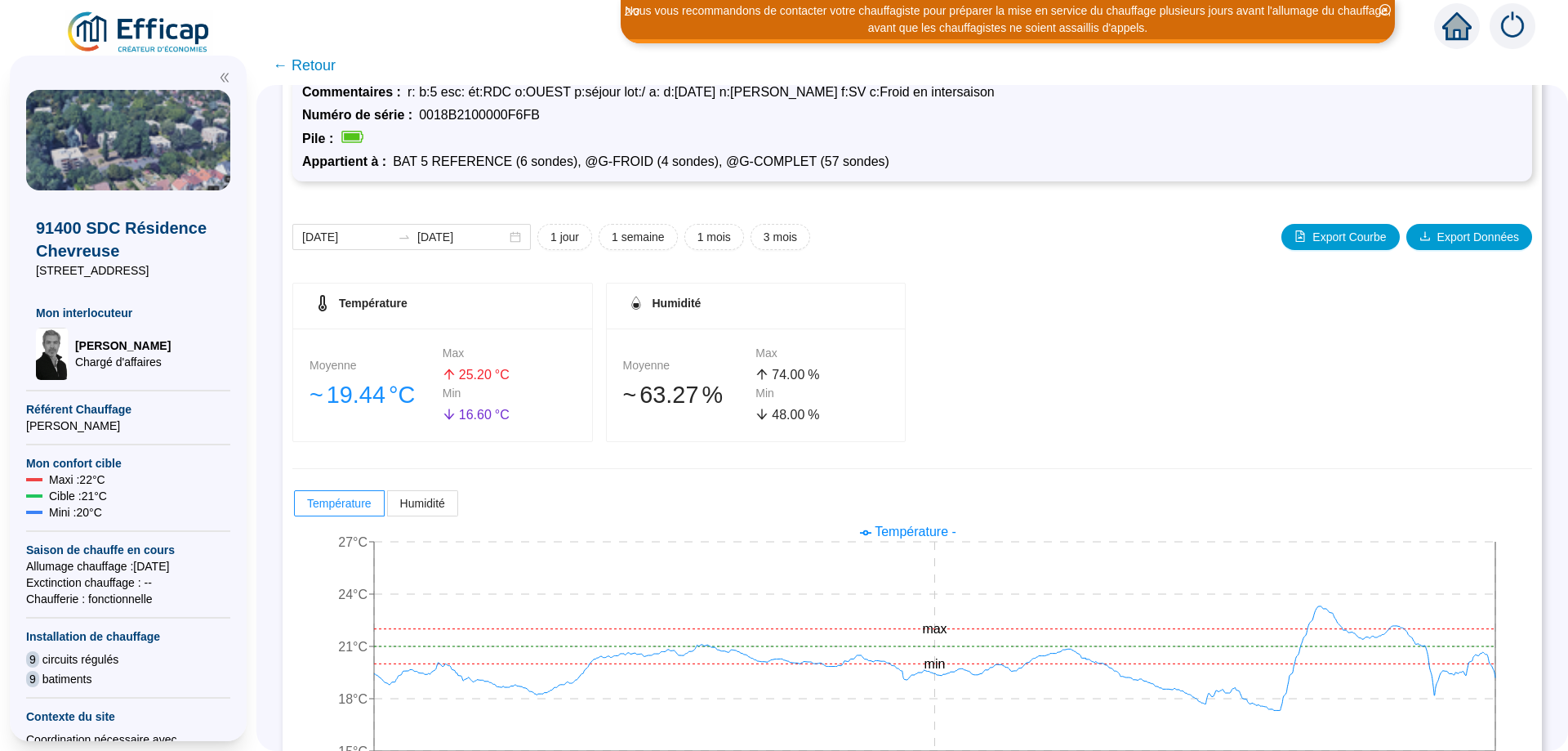
scroll to position [122, 0]
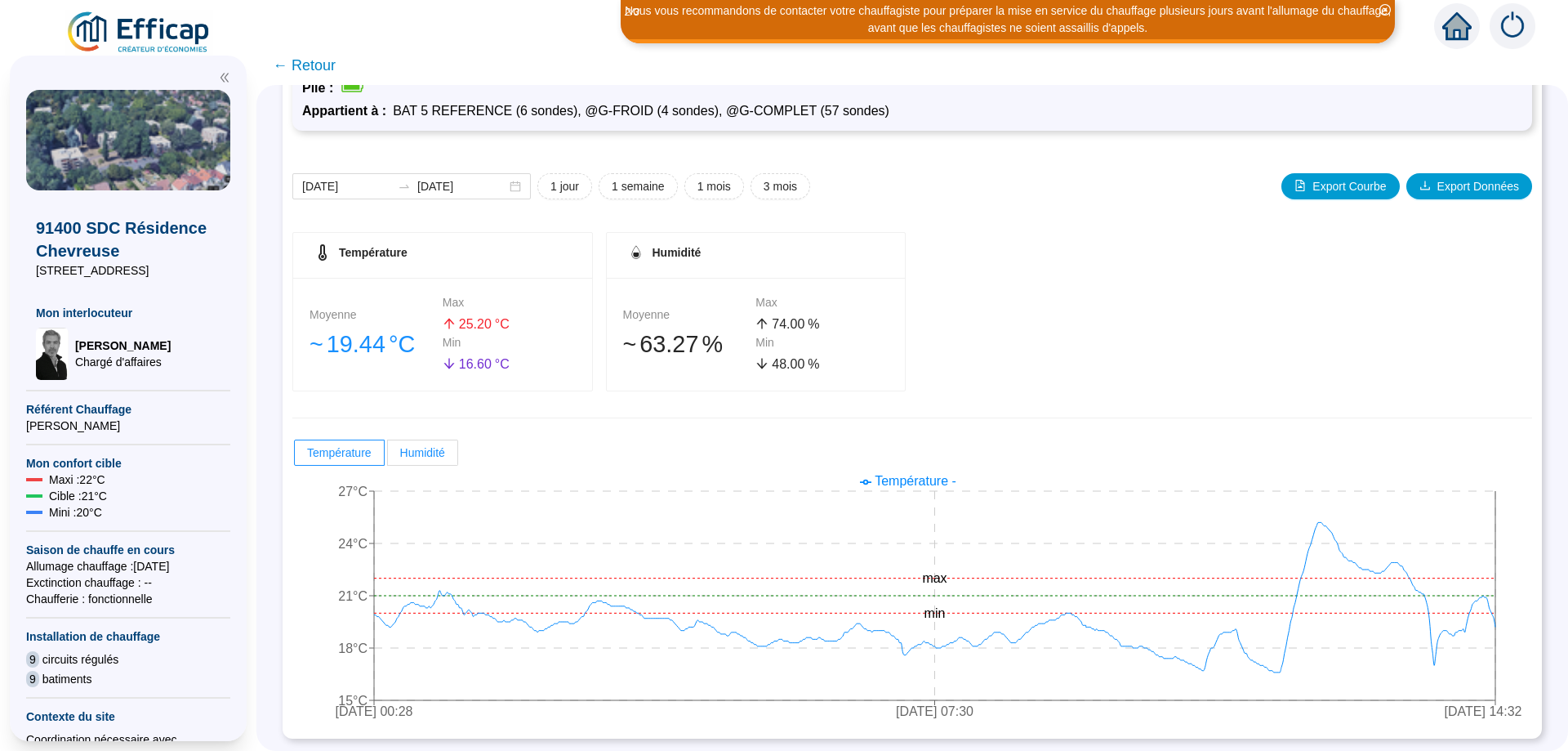
click at [424, 446] on span "Humidité" at bounding box center [423, 452] width 45 height 13
click at [388, 457] on input "Humidité" at bounding box center [388, 457] width 0 height 0
radio input "true"
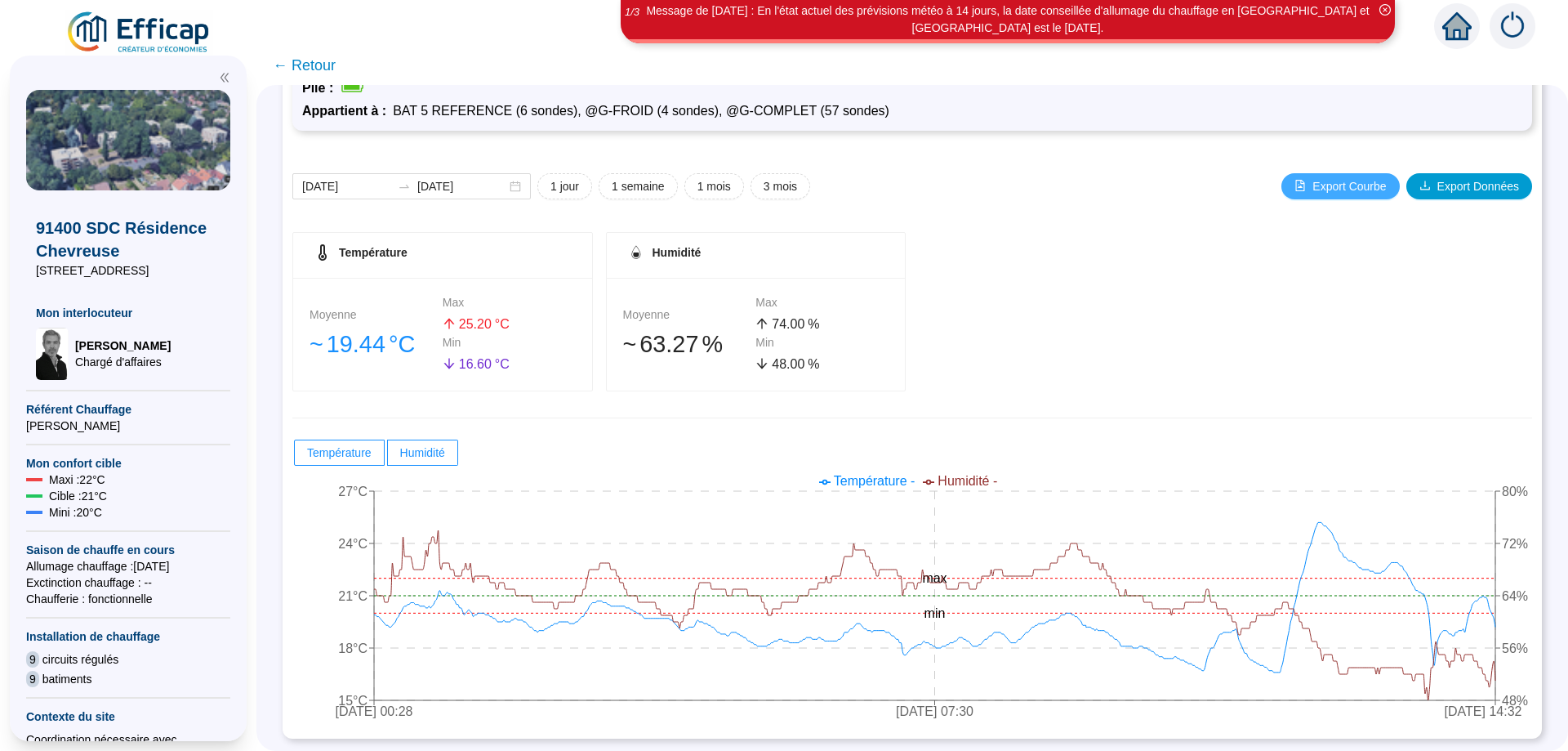
click at [1365, 182] on span "Export Courbe" at bounding box center [1349, 186] width 74 height 17
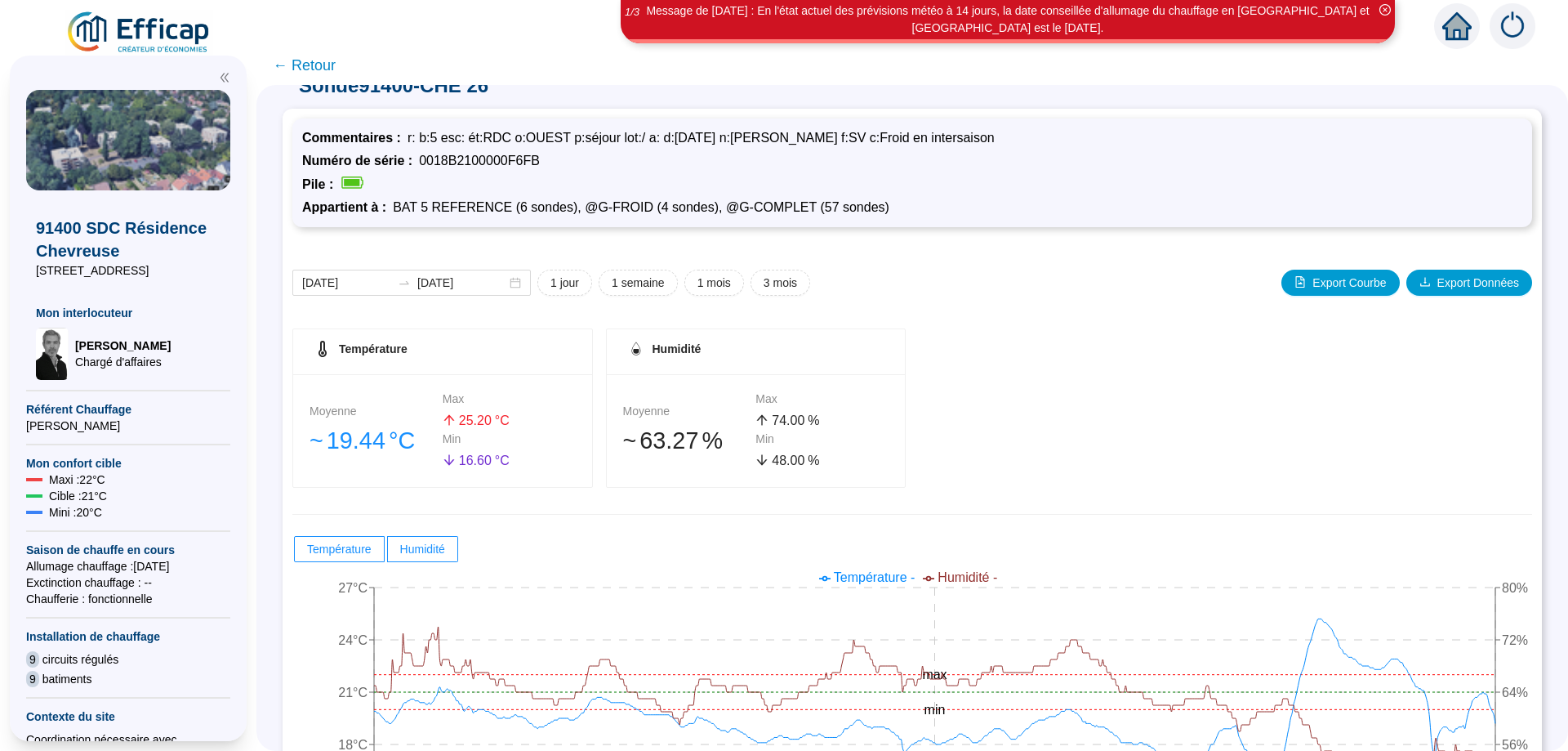
scroll to position [0, 0]
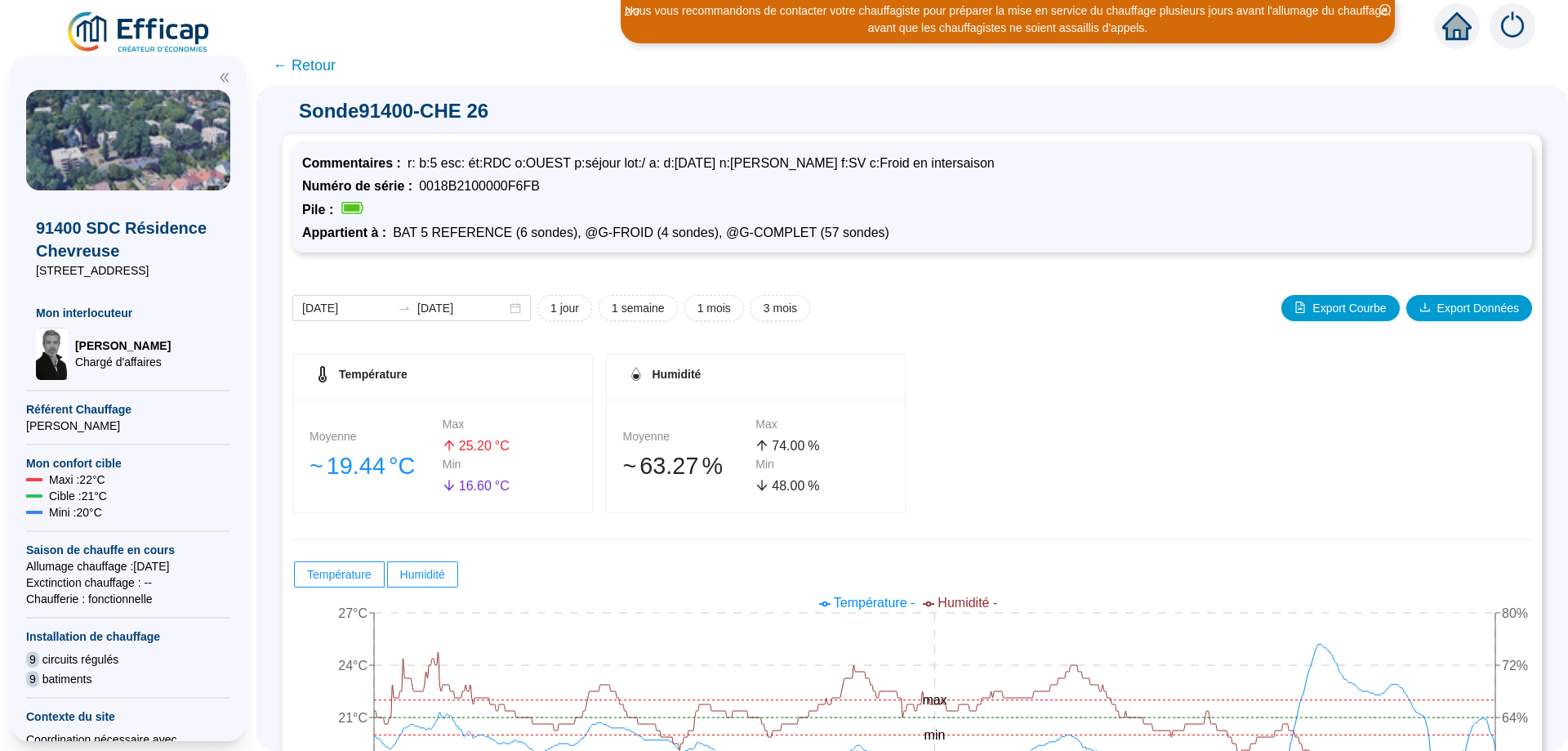
click at [297, 68] on span "← Retour" at bounding box center [304, 65] width 63 height 23
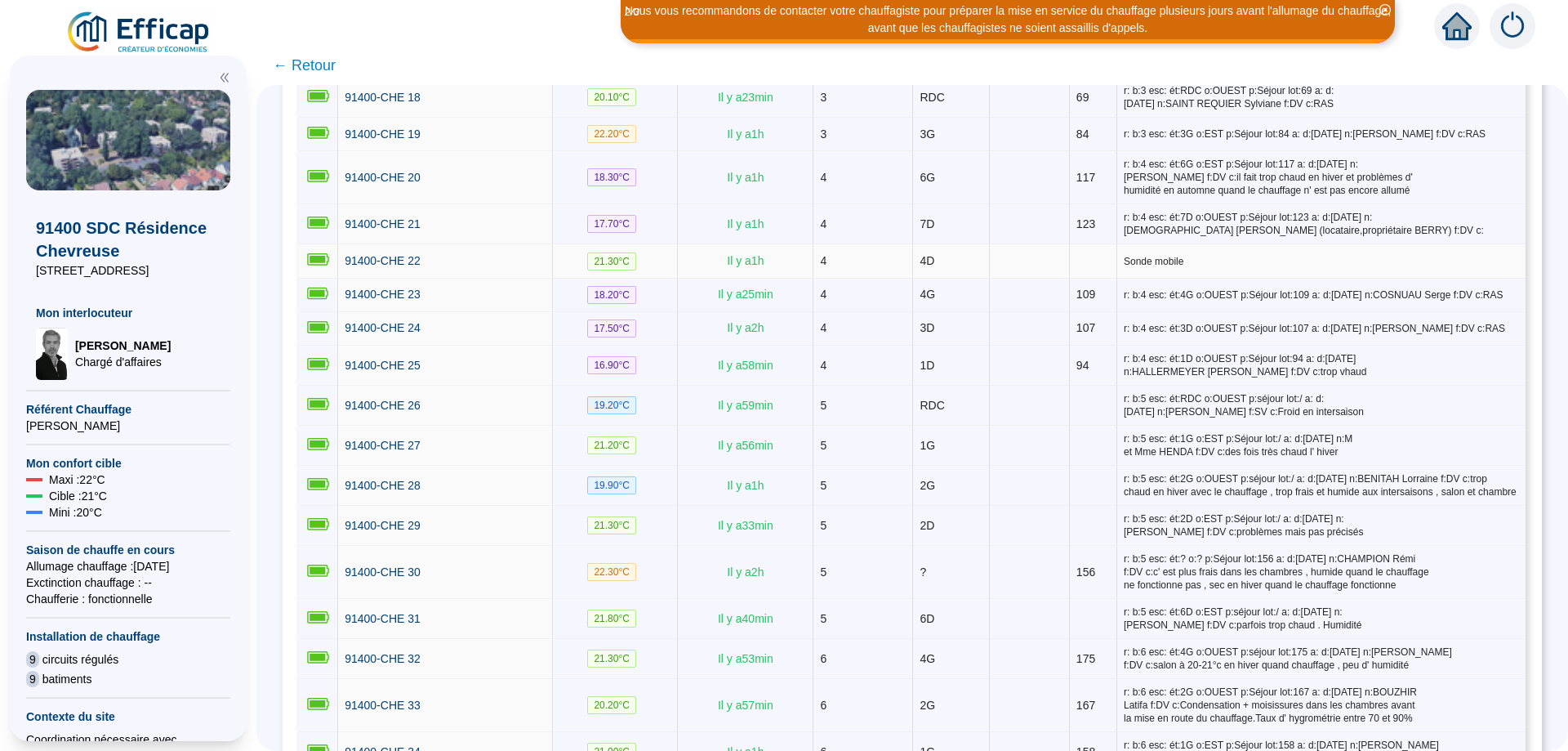
scroll to position [1049, 0]
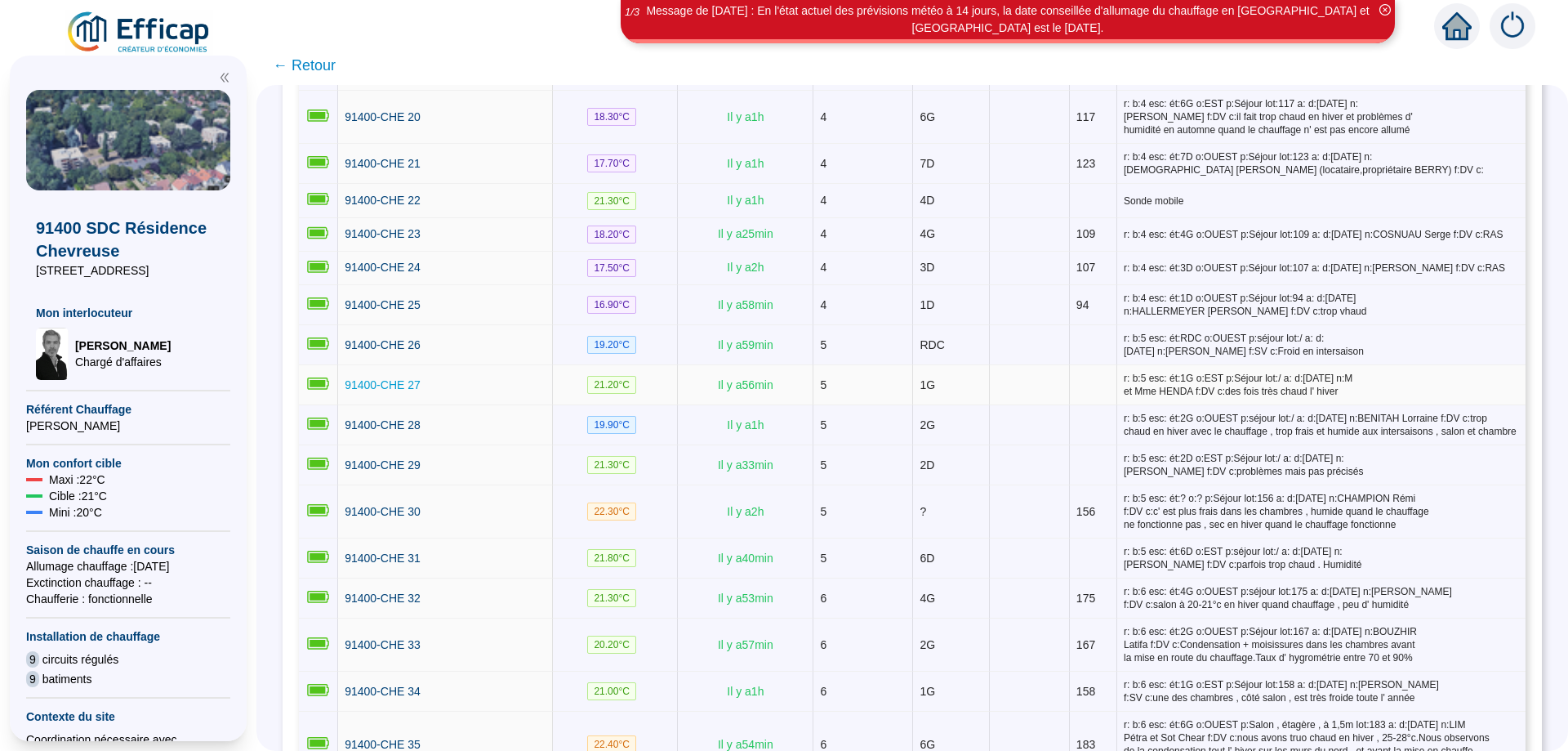
click at [390, 378] on span "91400-CHE 27" at bounding box center [382, 384] width 76 height 13
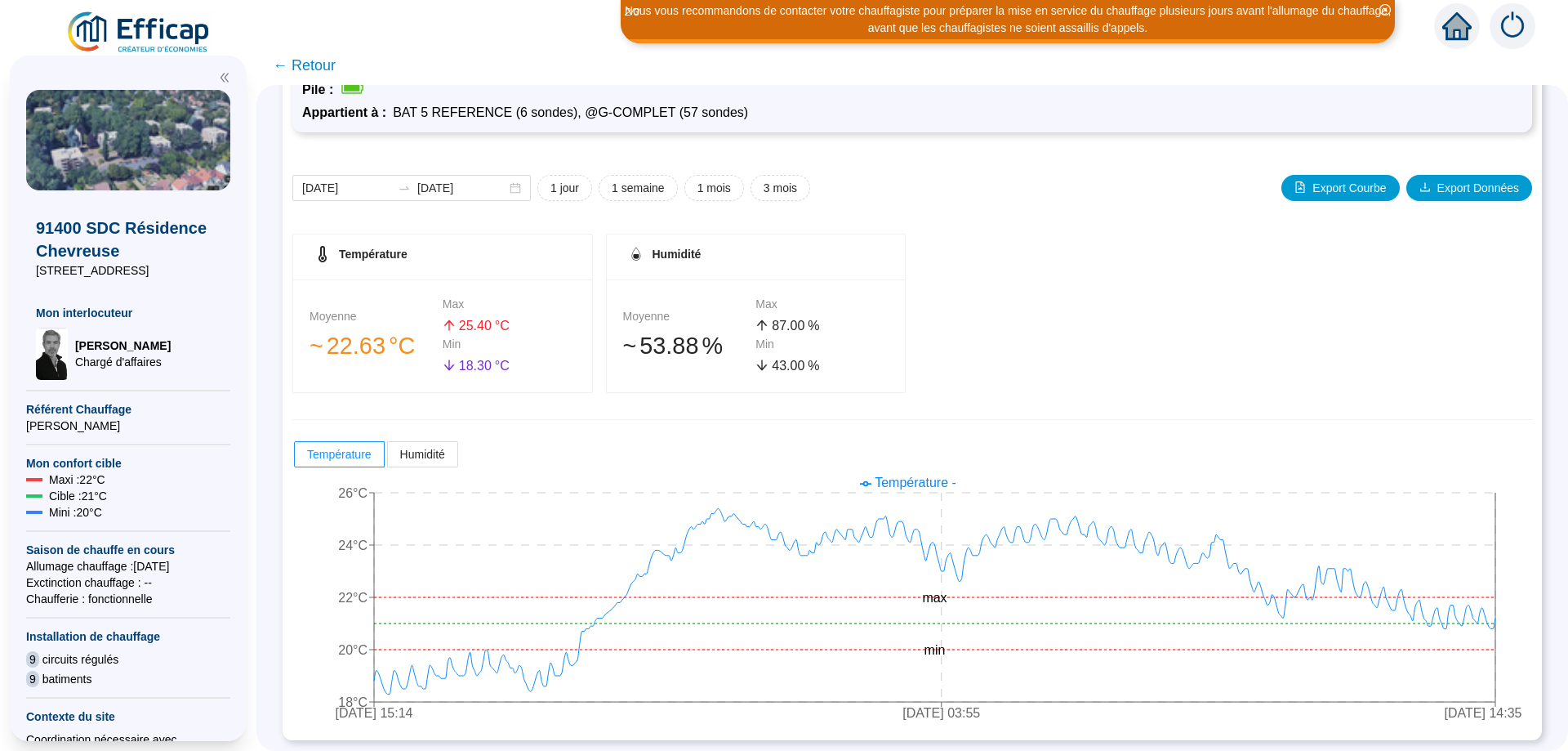
scroll to position [122, 0]
click at [719, 184] on span "1 mois" at bounding box center [714, 186] width 33 height 17
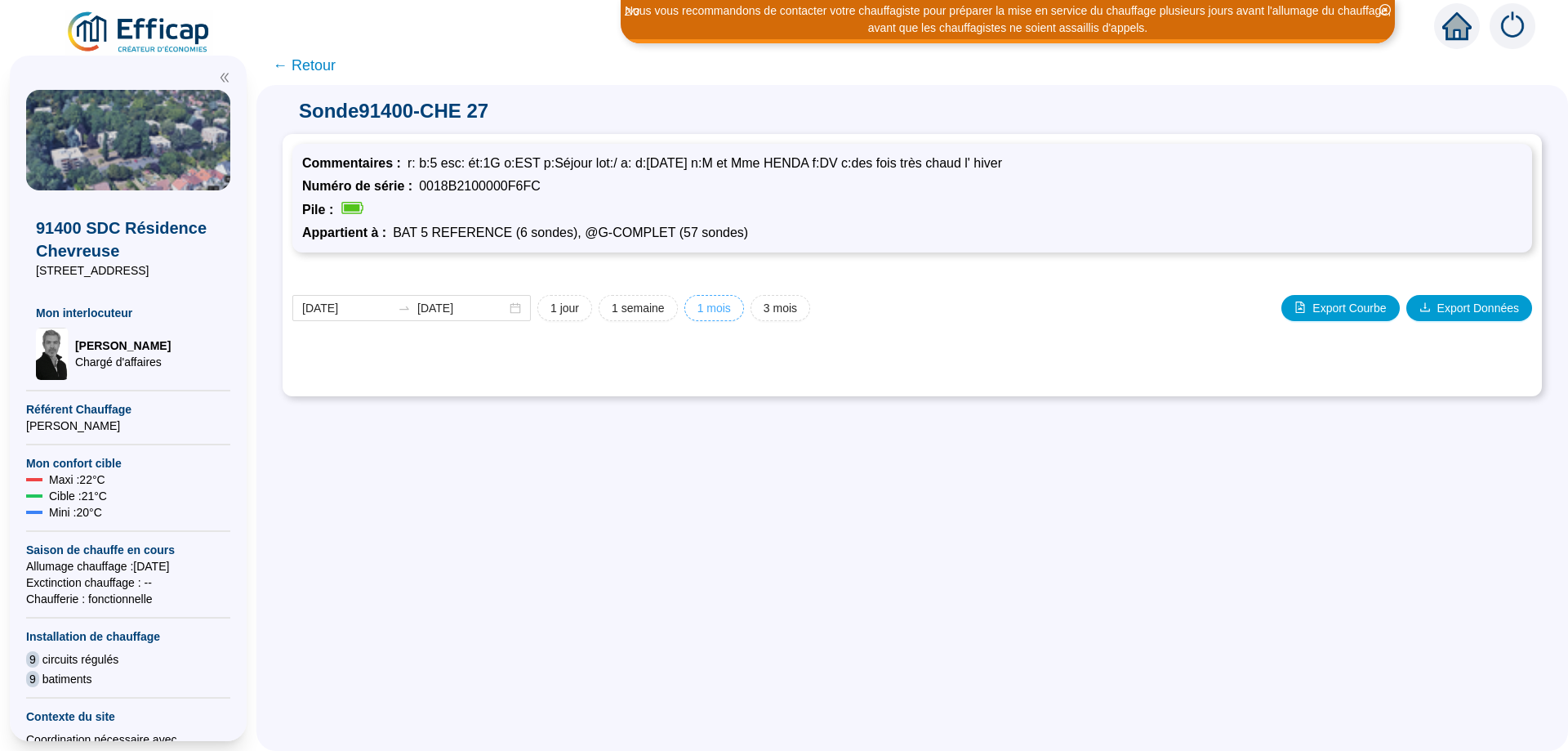
type input "[DATE]"
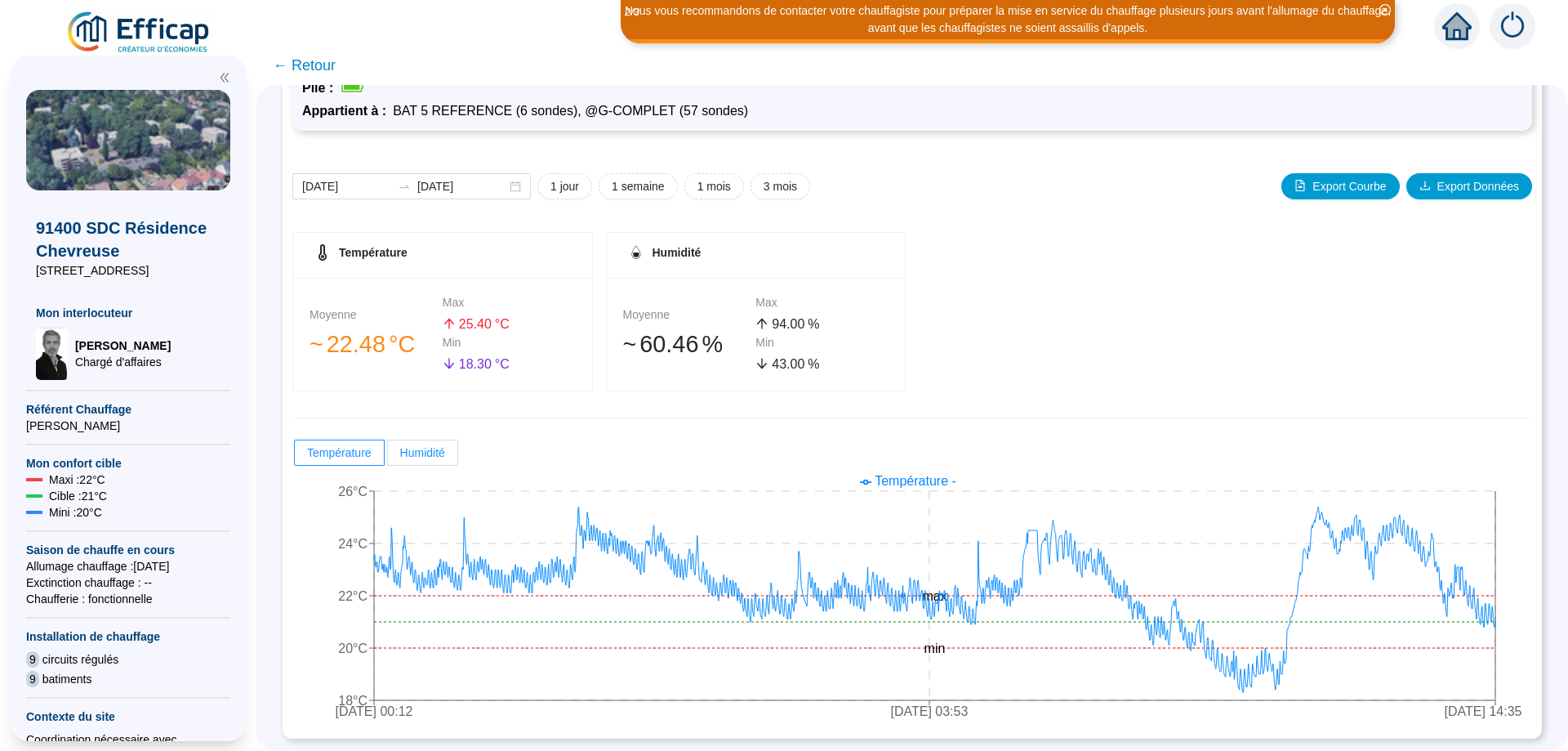
click at [440, 456] on span "Humidité" at bounding box center [423, 452] width 45 height 13
click at [388, 457] on input "Humidité" at bounding box center [388, 457] width 0 height 0
radio input "true"
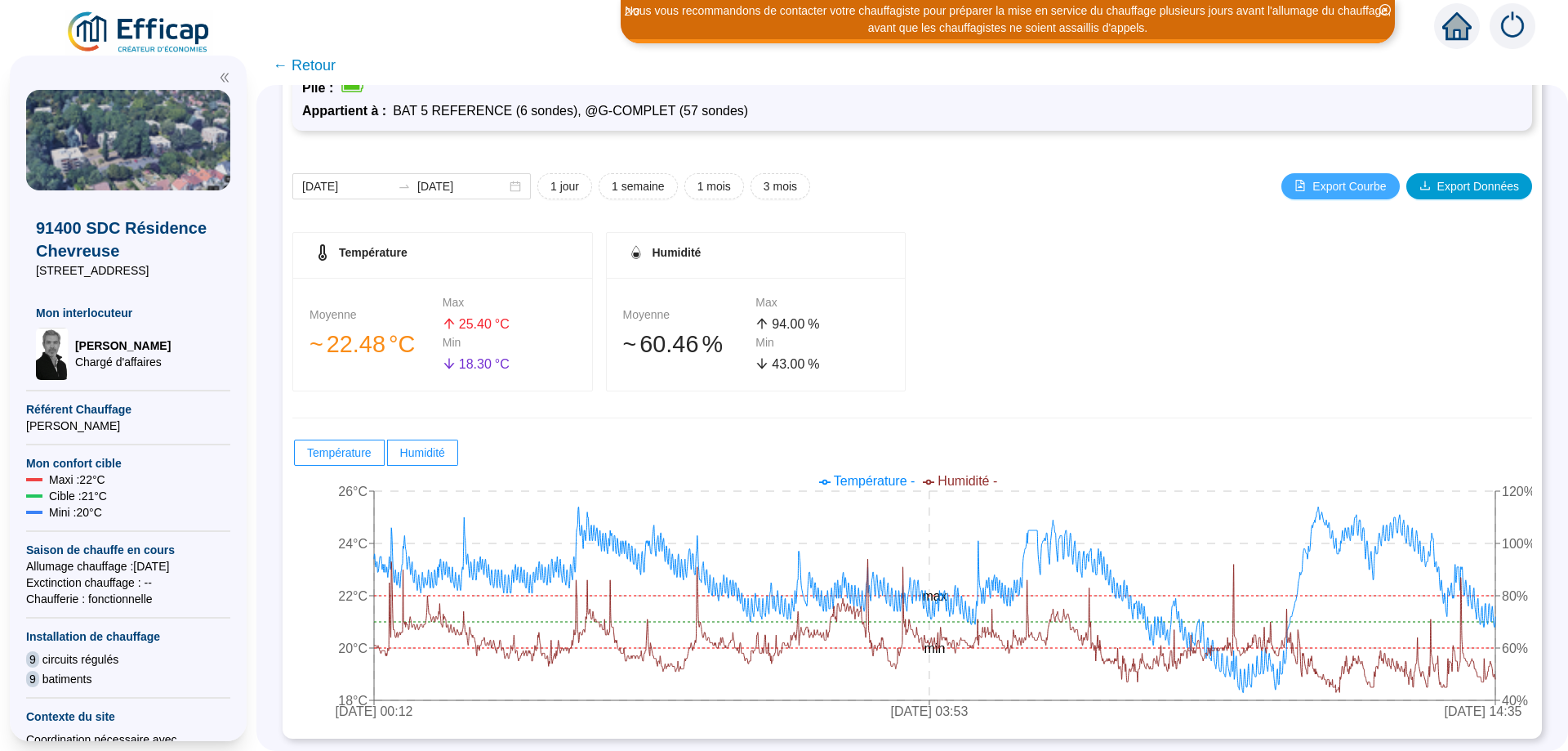
click at [1350, 186] on span "Export Courbe" at bounding box center [1349, 186] width 74 height 17
